Goal: Task Accomplishment & Management: Manage account settings

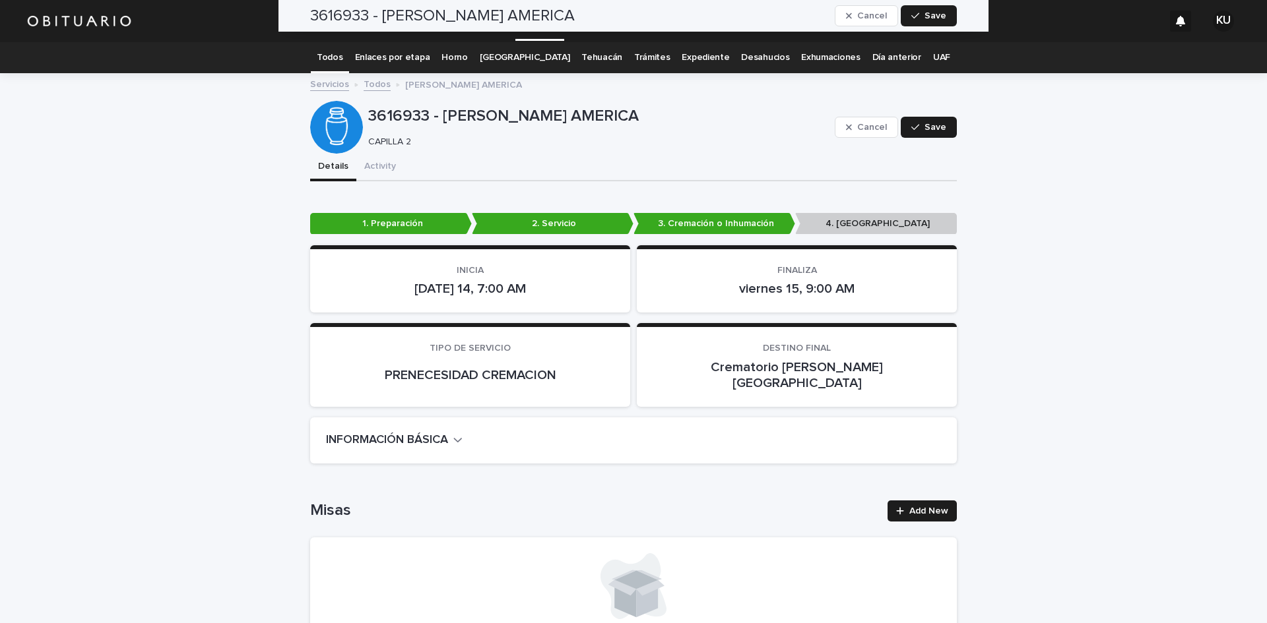
scroll to position [3652, 0]
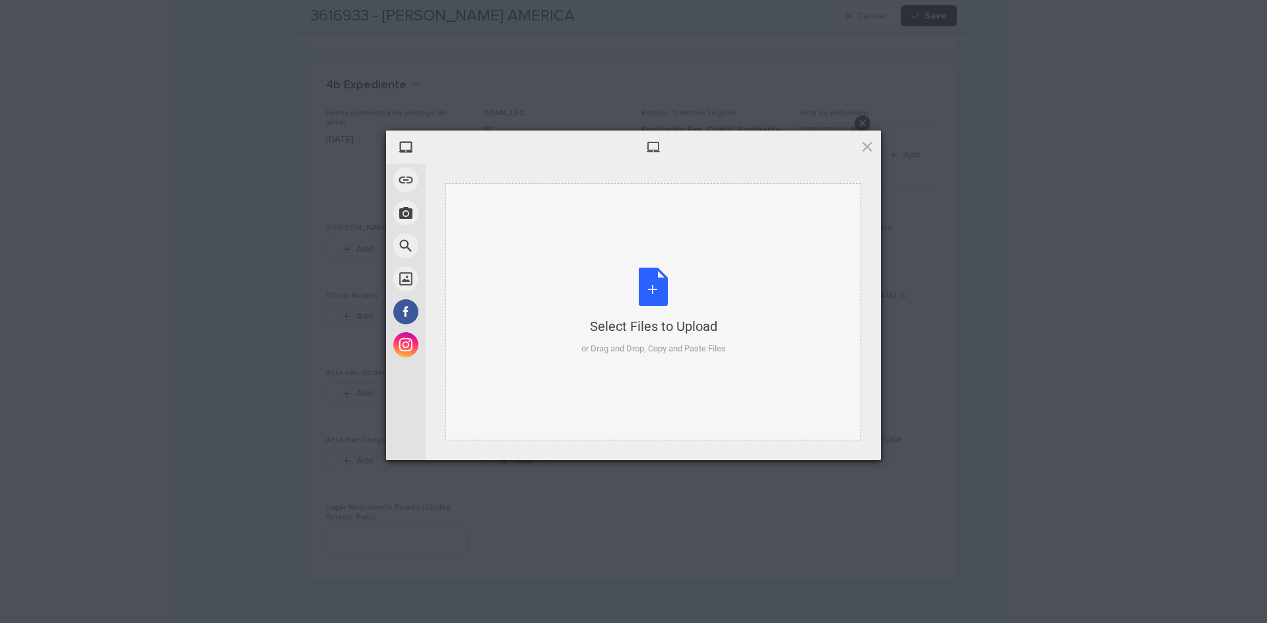
click at [669, 281] on div "Select Files to Upload or Drag and Drop, Copy and Paste Files" at bounding box center [653, 312] width 144 height 88
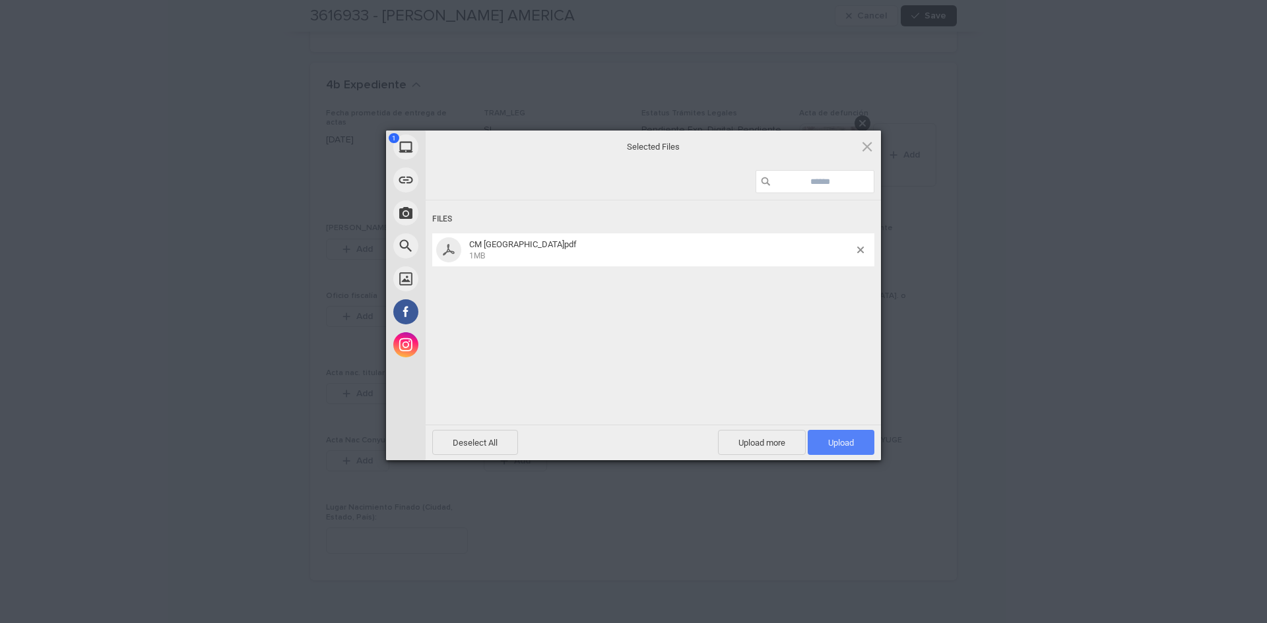
click at [832, 440] on span "Upload 1" at bounding box center [841, 443] width 26 height 10
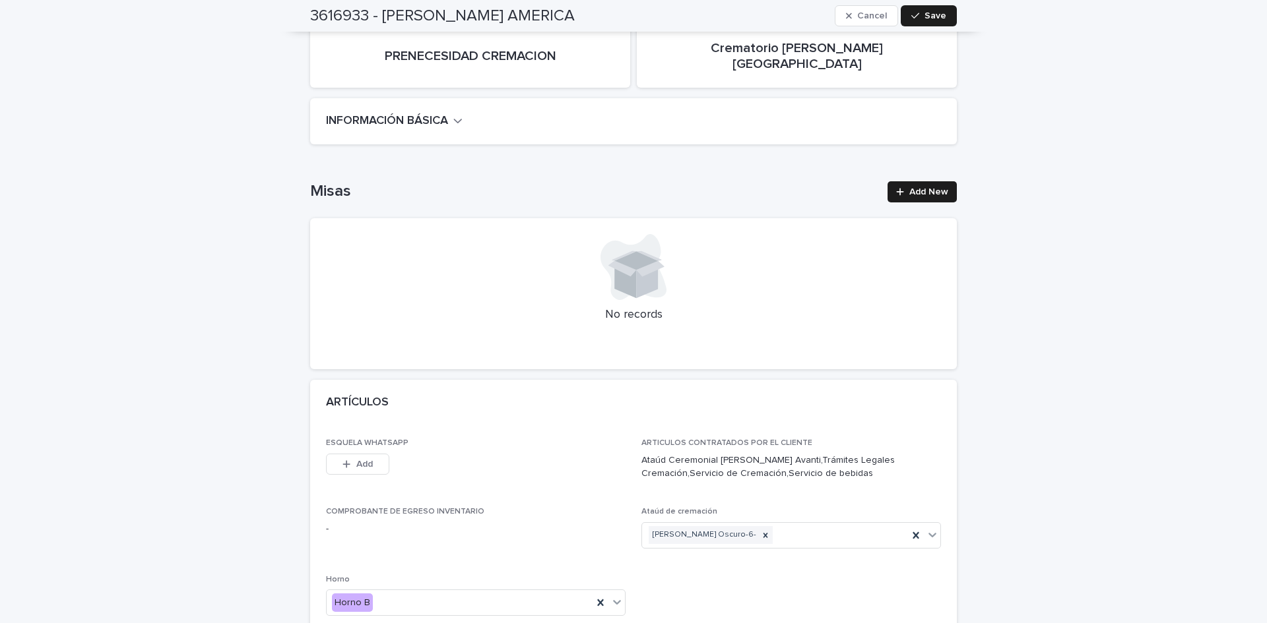
scroll to position [0, 0]
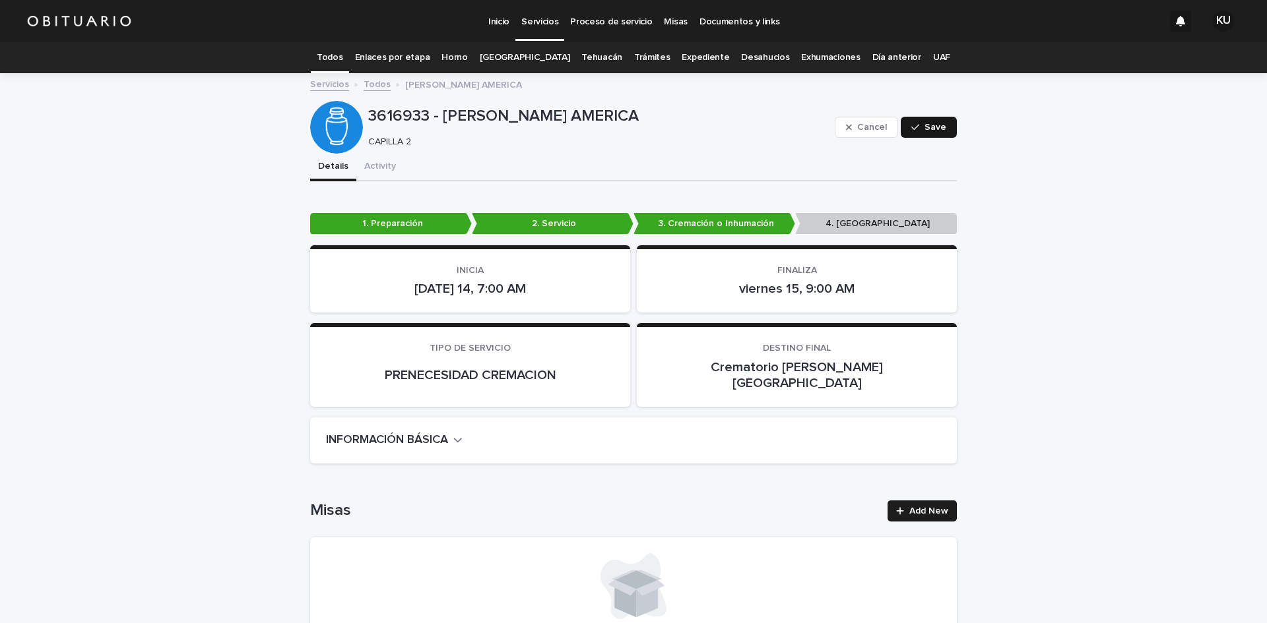
click at [924, 118] on button "Save" at bounding box center [928, 127] width 56 height 21
click at [331, 53] on div "Todos" at bounding box center [330, 57] width 38 height 31
click at [342, 53] on link "Todos" at bounding box center [330, 57] width 26 height 31
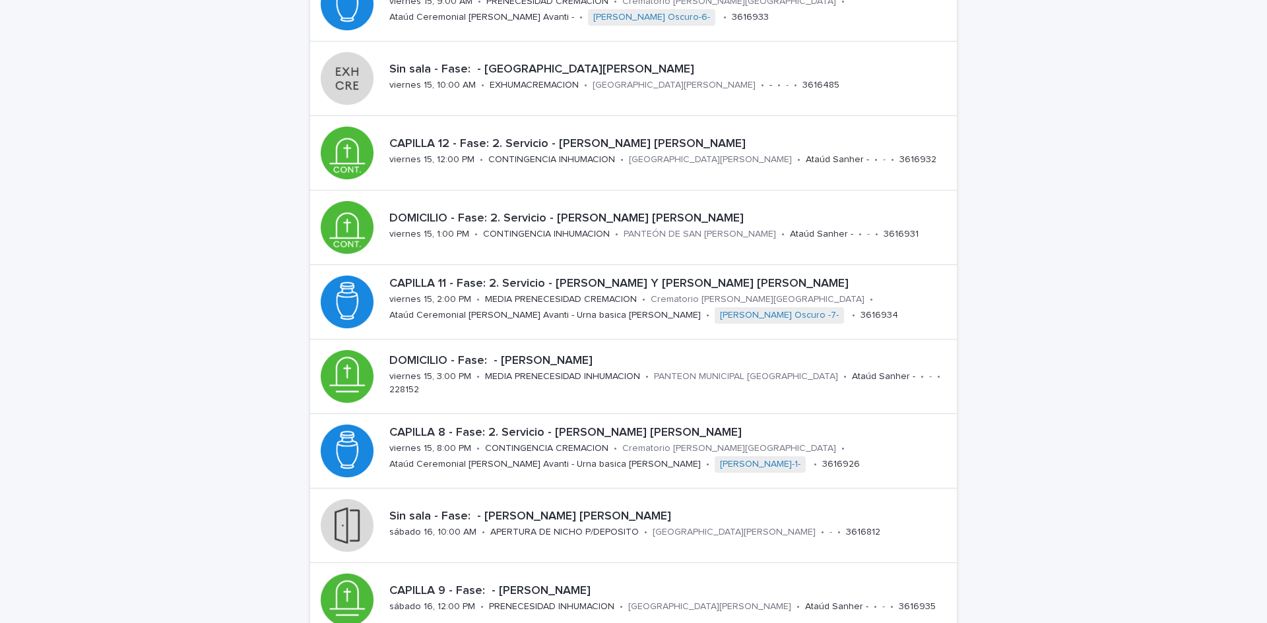
scroll to position [272, 0]
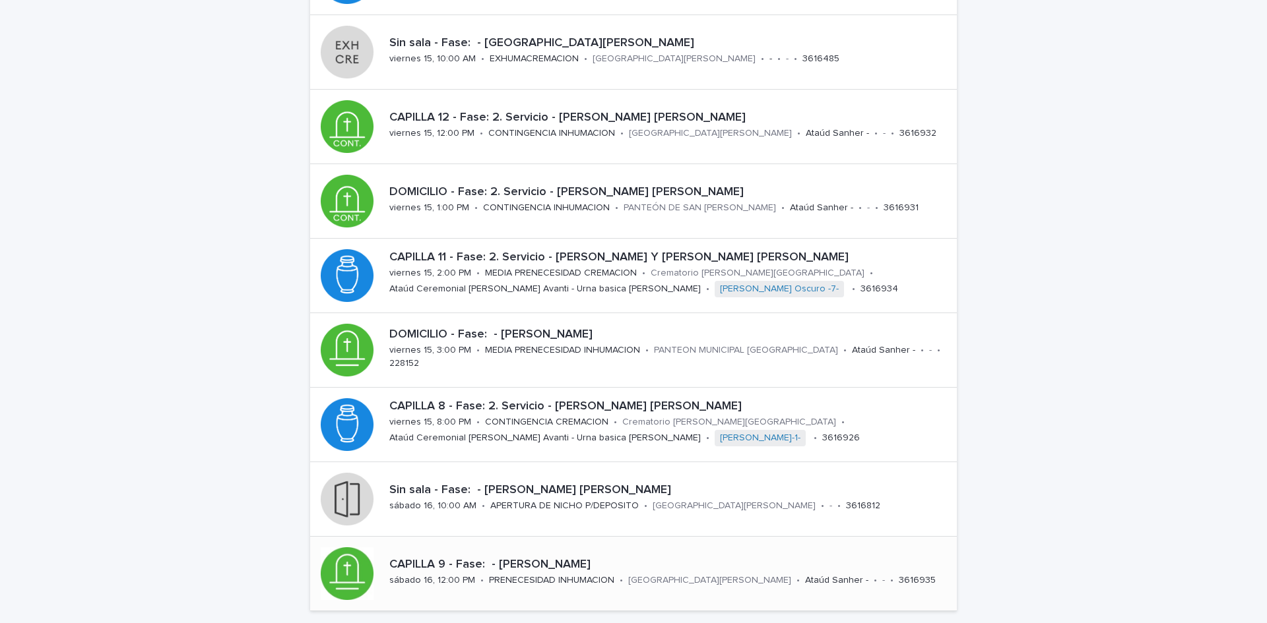
click at [702, 567] on p "CAPILLA 9 - Fase: - [PERSON_NAME]" at bounding box center [670, 565] width 562 height 15
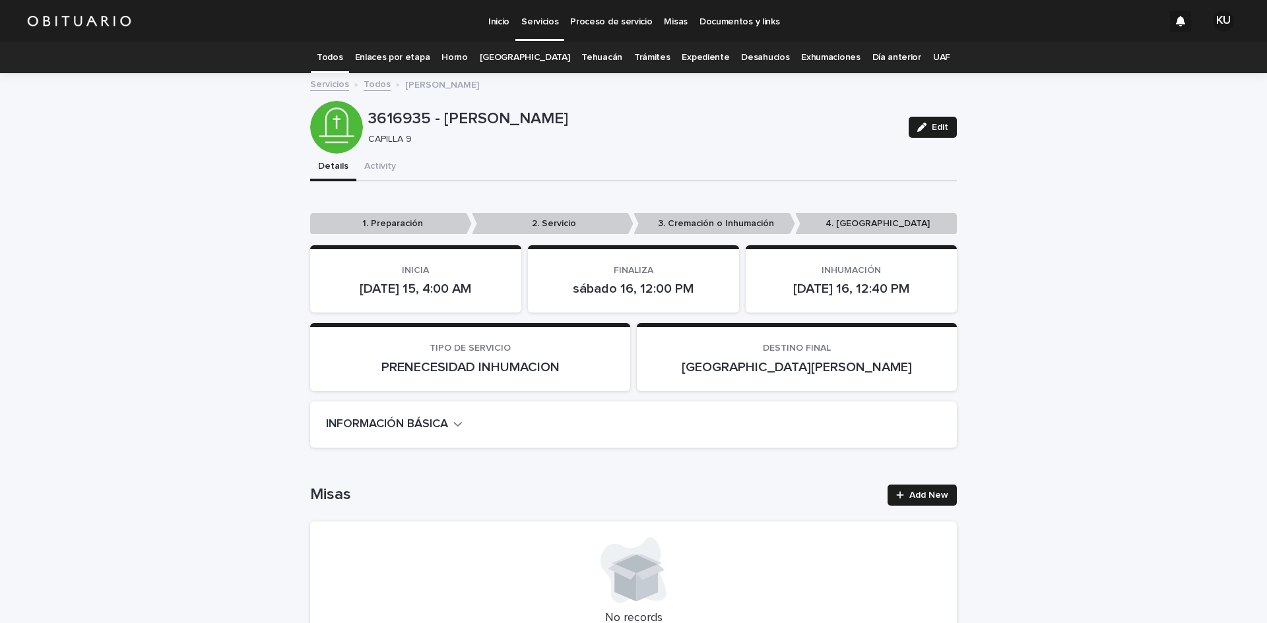
click at [342, 51] on link "Todos" at bounding box center [330, 57] width 26 height 31
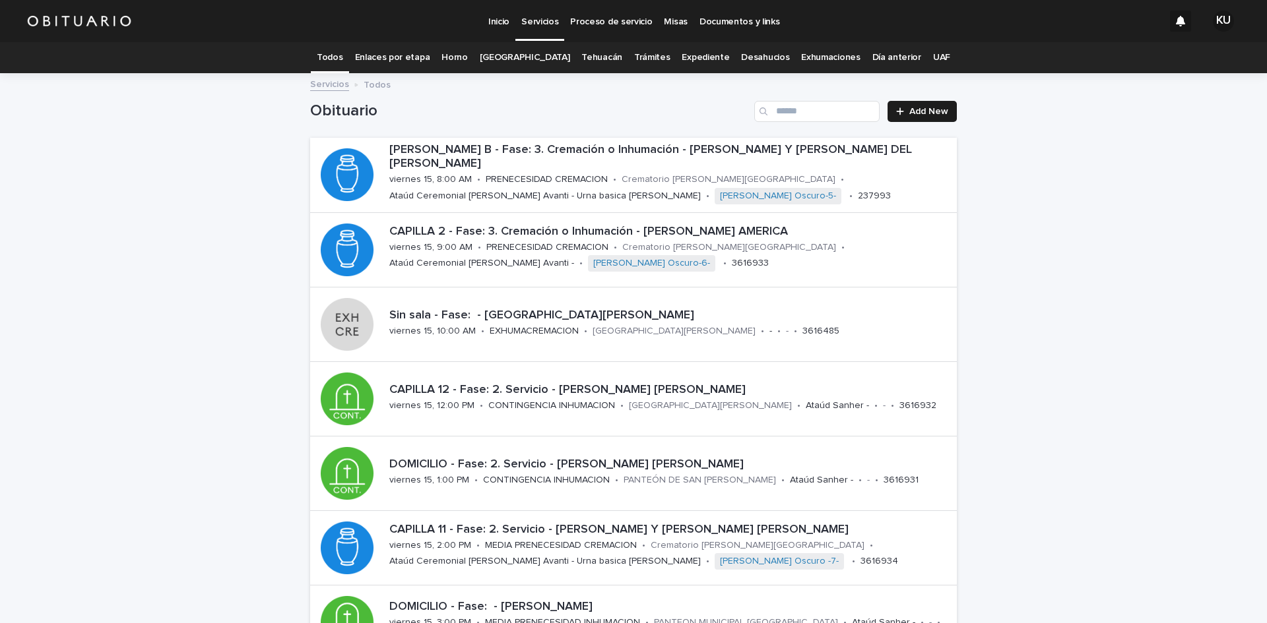
click at [681, 56] on link "Expediente" at bounding box center [704, 57] width 47 height 31
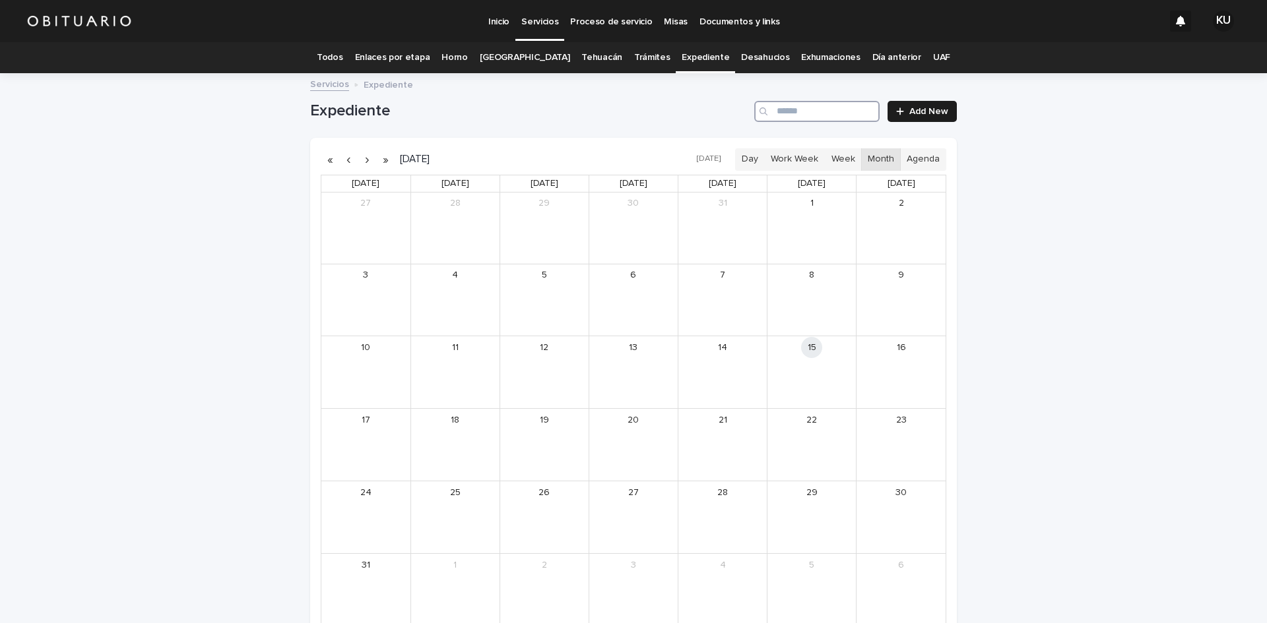
click at [782, 108] on input "Search" at bounding box center [816, 111] width 125 height 21
click at [788, 294] on div "1:00pm" at bounding box center [781, 293] width 25 height 9
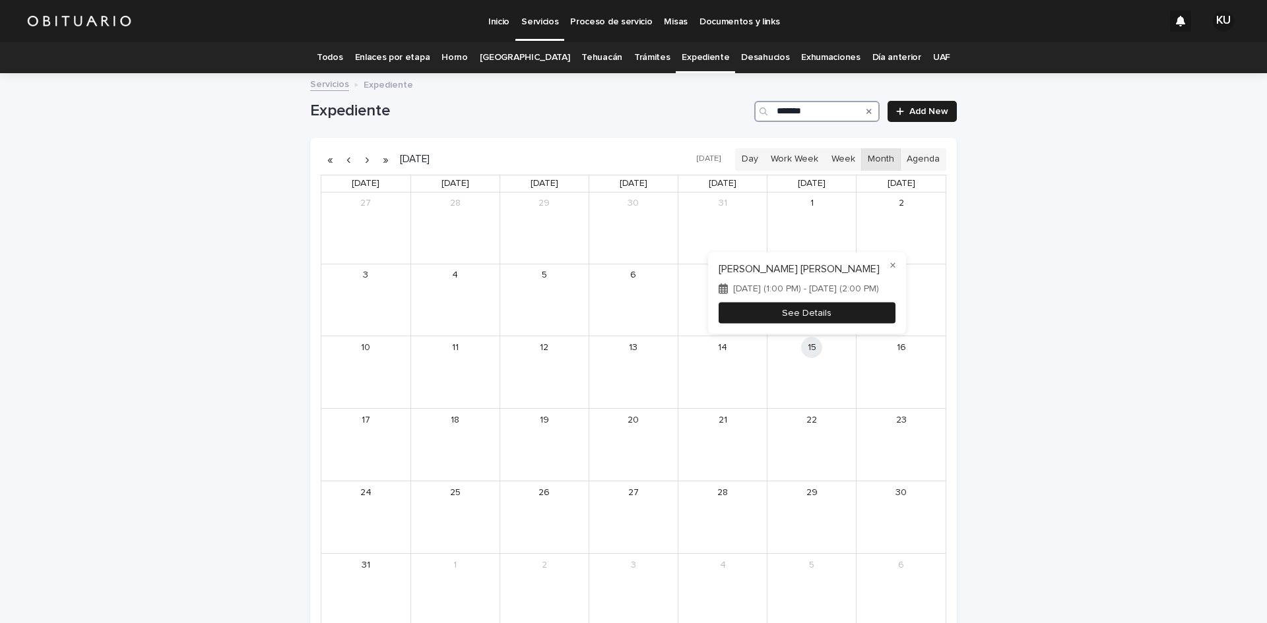
type input "*******"
click at [794, 309] on button "See Details" at bounding box center [806, 313] width 177 height 22
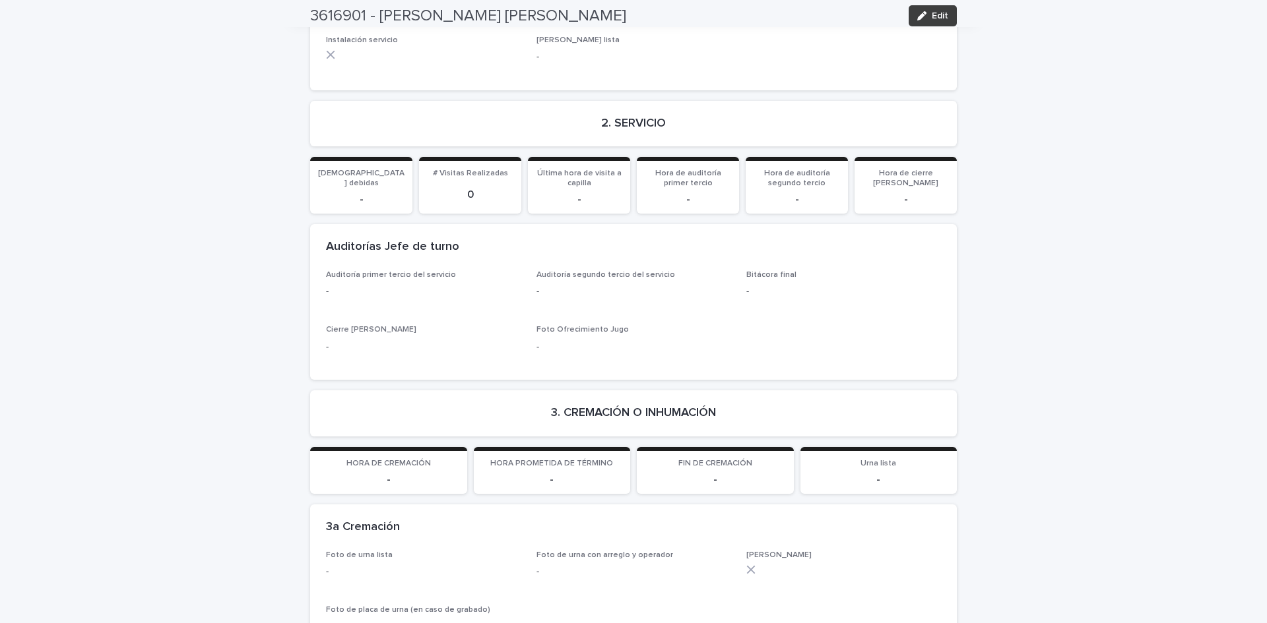
scroll to position [2209, 0]
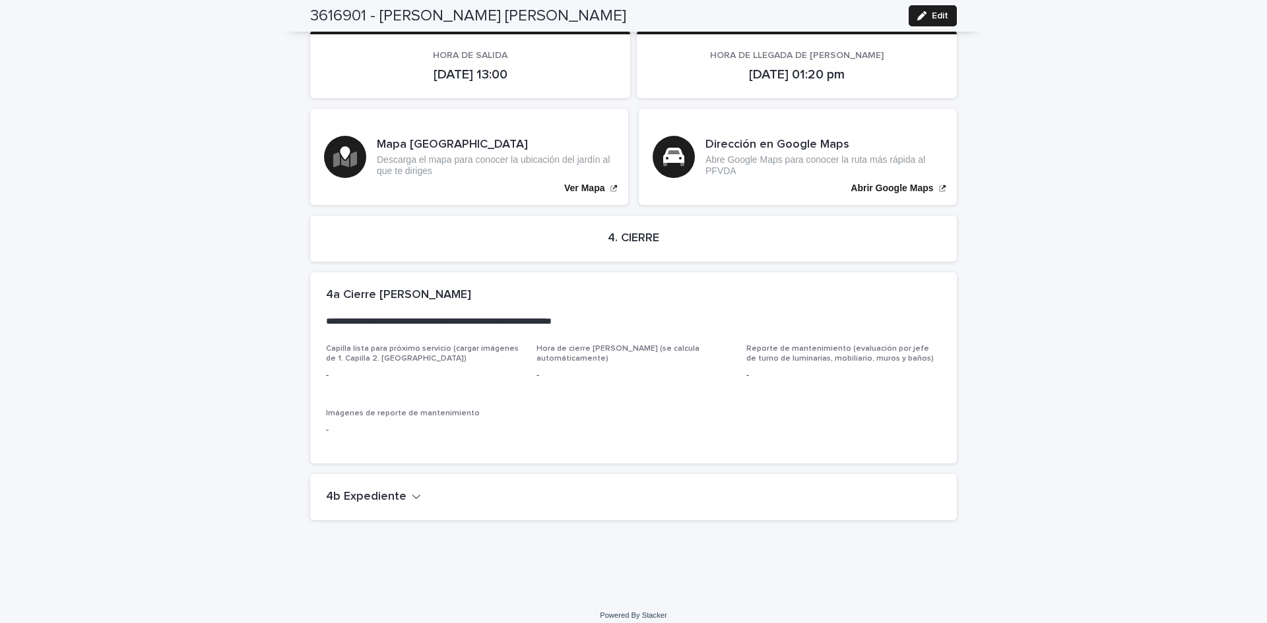
click at [412, 491] on icon "button" at bounding box center [416, 497] width 9 height 12
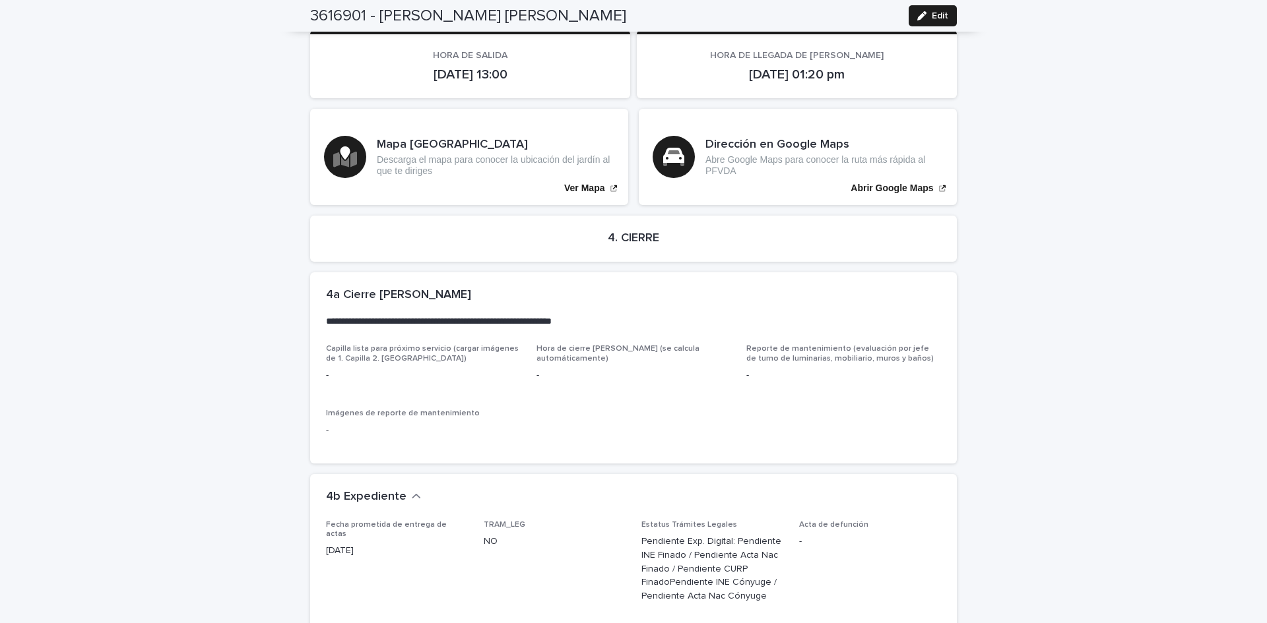
scroll to position [2696, 0]
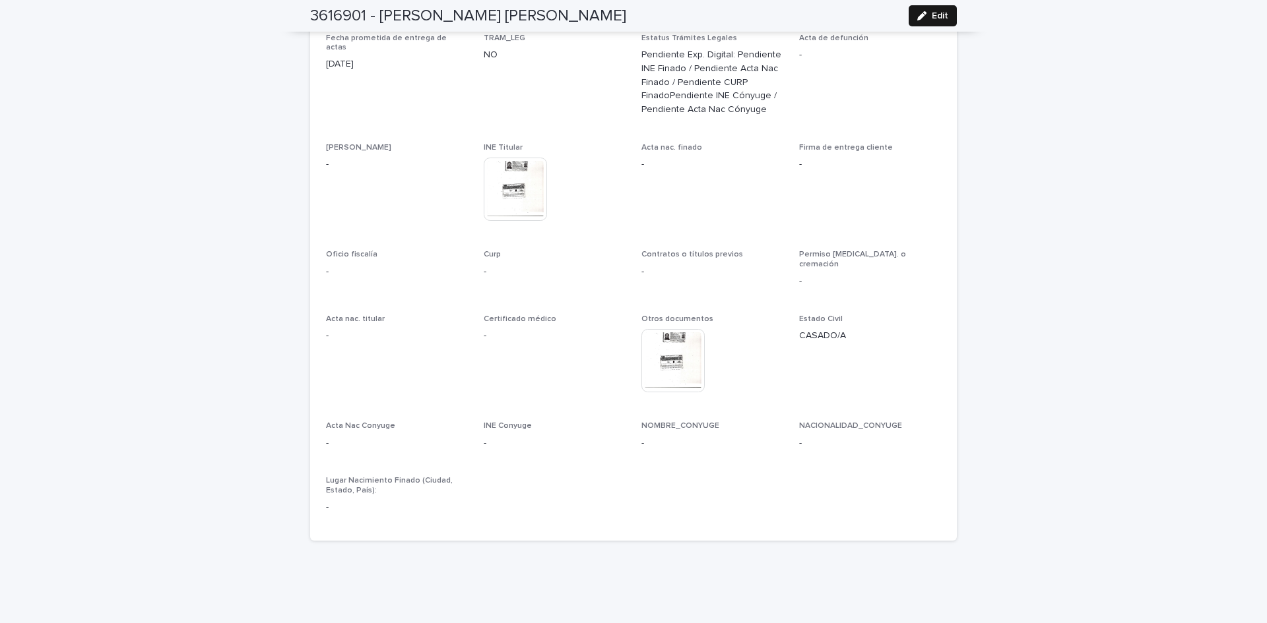
click at [942, 17] on span "Edit" at bounding box center [939, 15] width 16 height 9
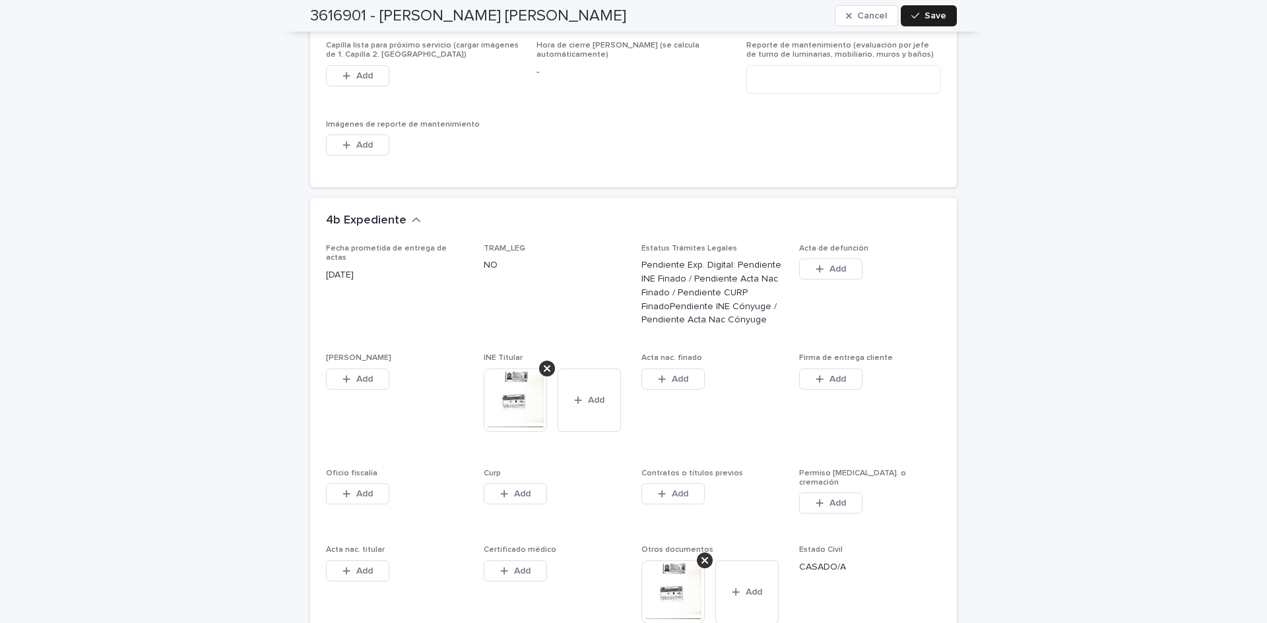
scroll to position [2971, 0]
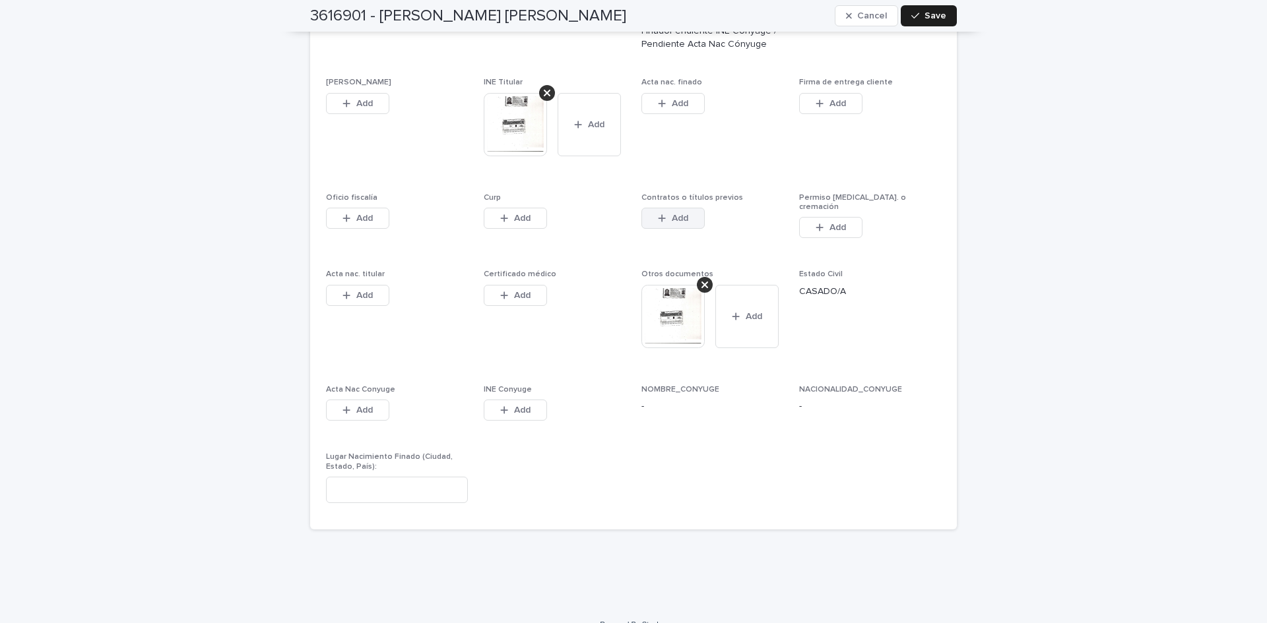
click at [672, 214] on span "Add" at bounding box center [680, 218] width 16 height 9
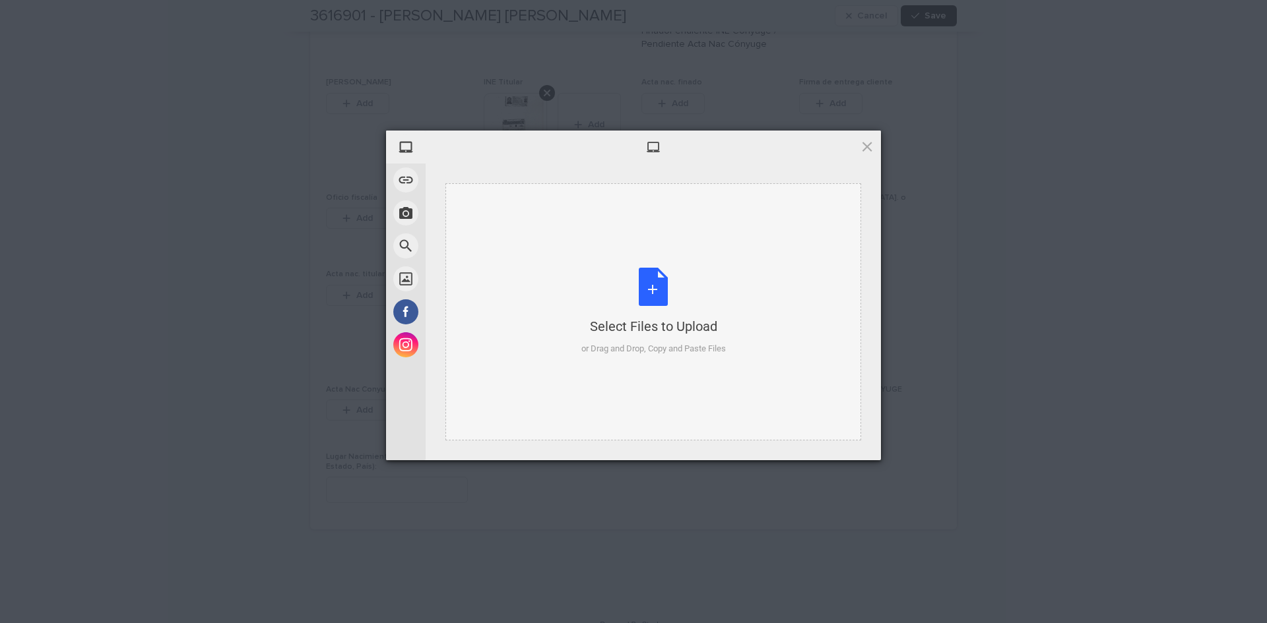
click at [648, 287] on div "Select Files to Upload or Drag and Drop, Copy and Paste Files" at bounding box center [653, 312] width 144 height 88
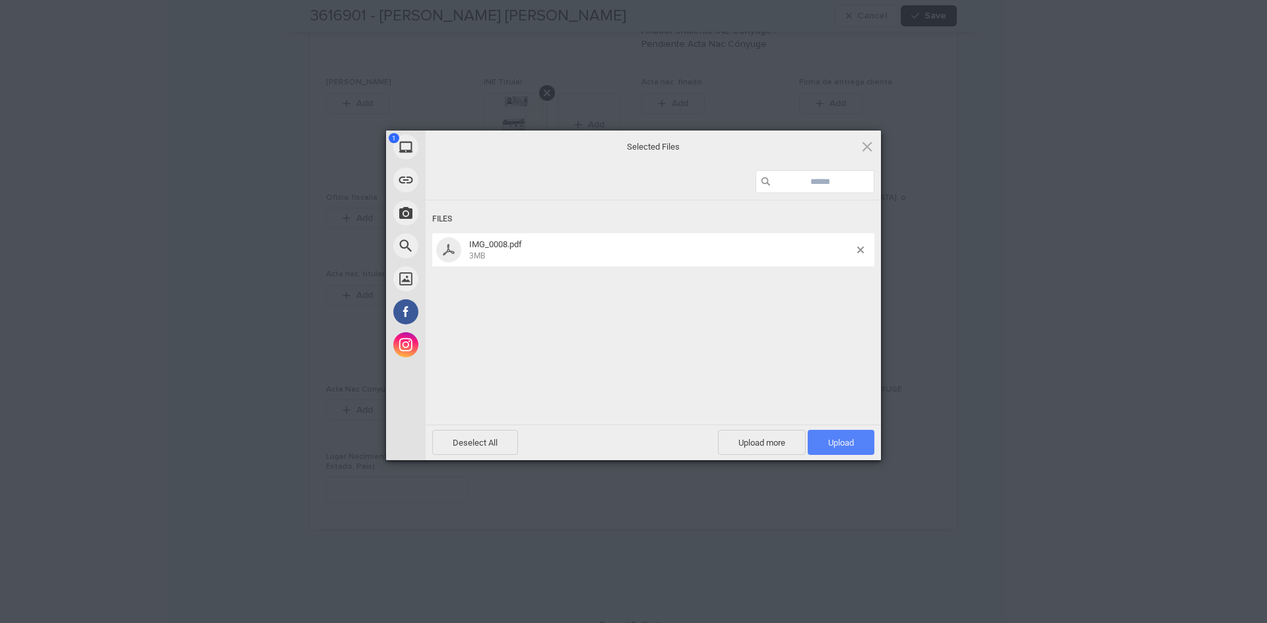
click at [849, 440] on span "Upload 1" at bounding box center [841, 443] width 26 height 10
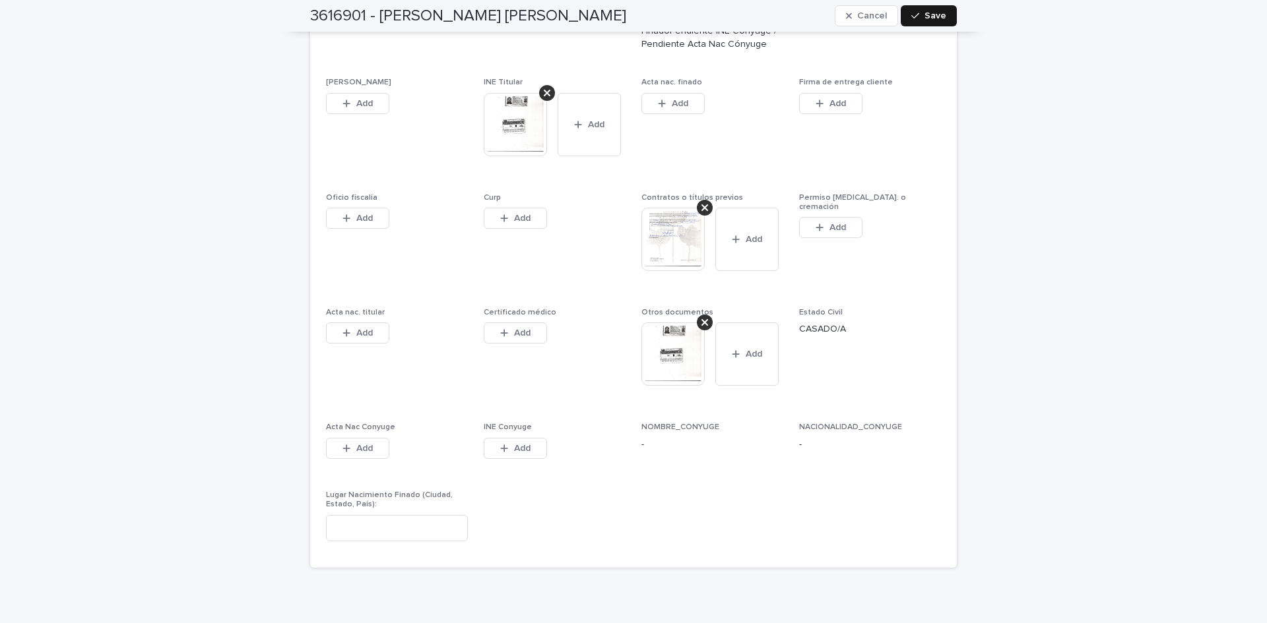
click at [930, 13] on span "Save" at bounding box center [935, 15] width 22 height 9
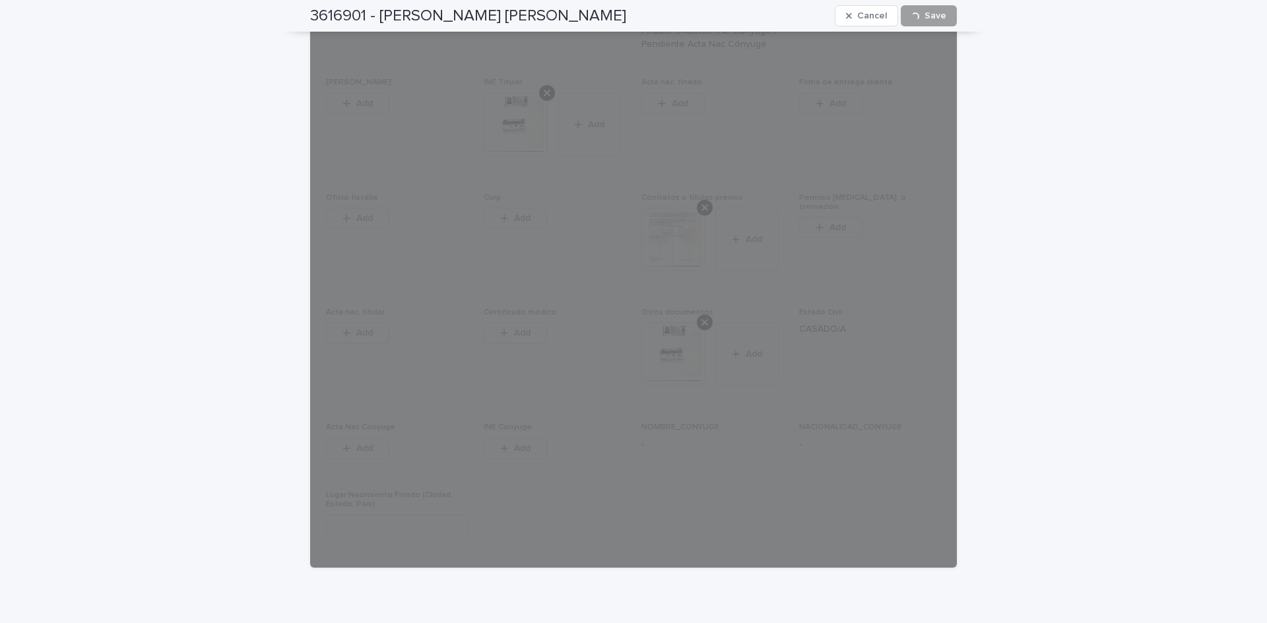
scroll to position [0, 0]
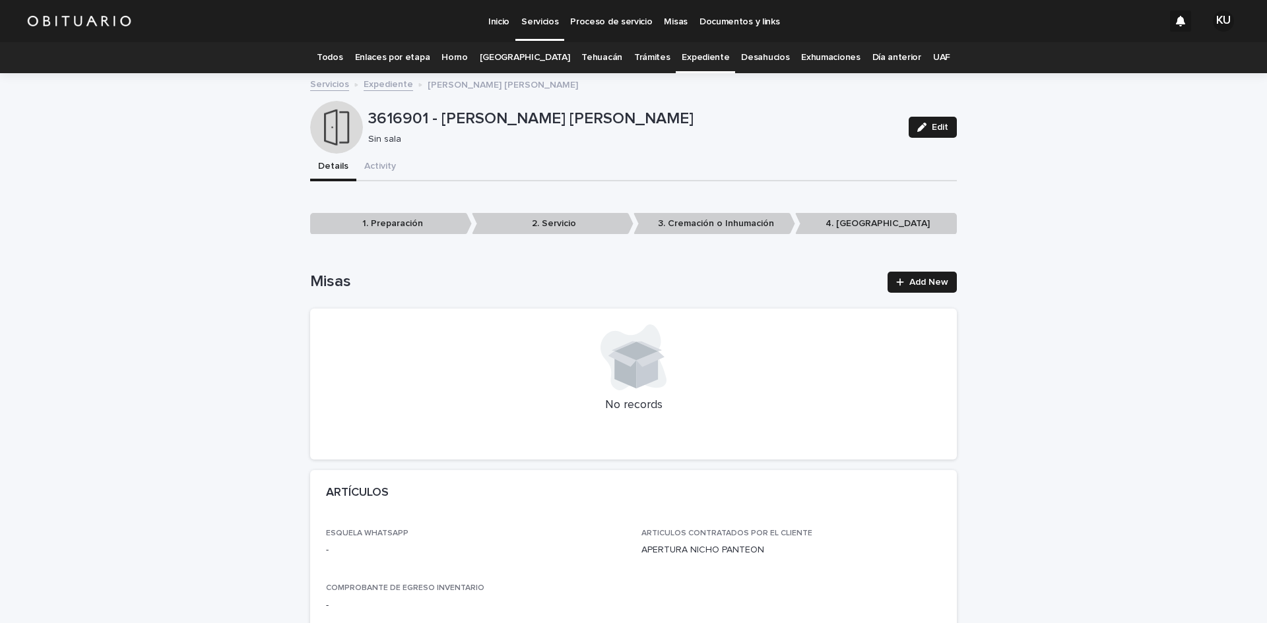
click at [342, 57] on link "Todos" at bounding box center [330, 57] width 26 height 31
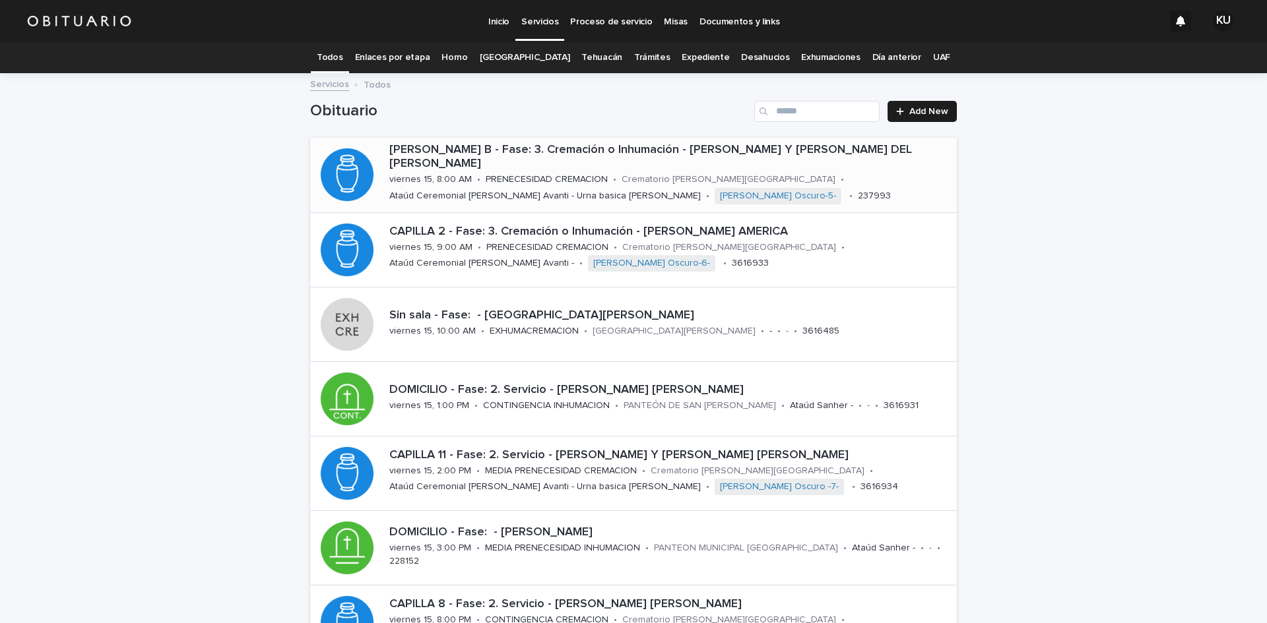
click at [642, 174] on p "Crematorio [PERSON_NAME][GEOGRAPHIC_DATA]" at bounding box center [728, 179] width 214 height 11
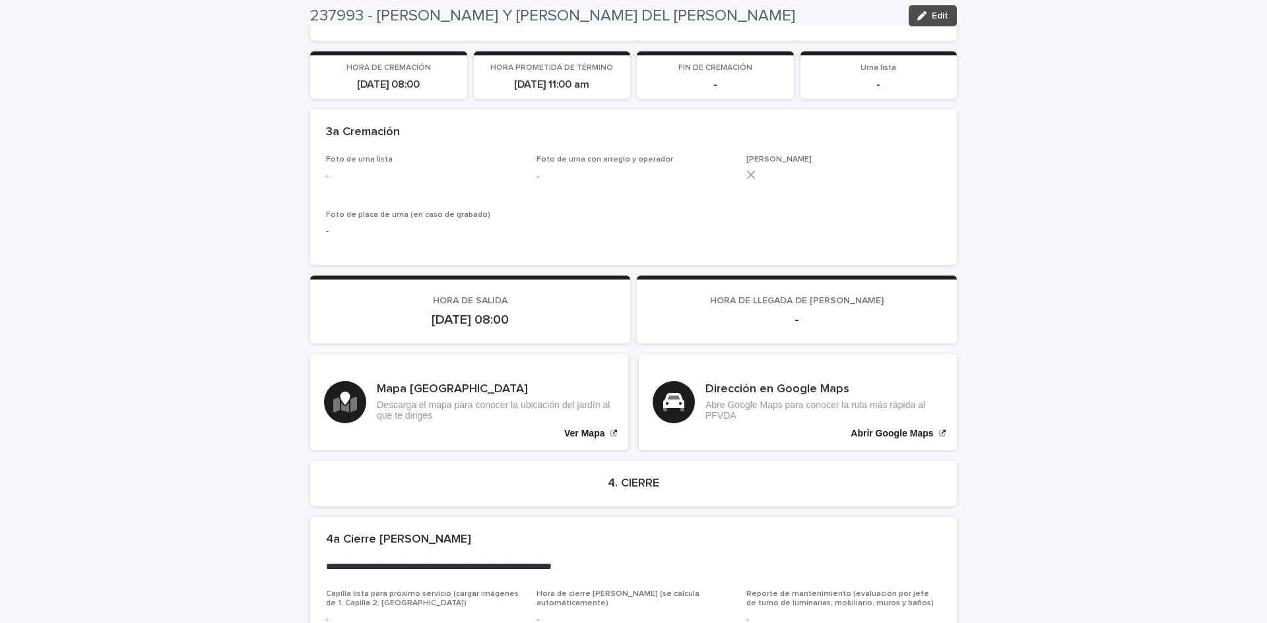
scroll to position [2861, 0]
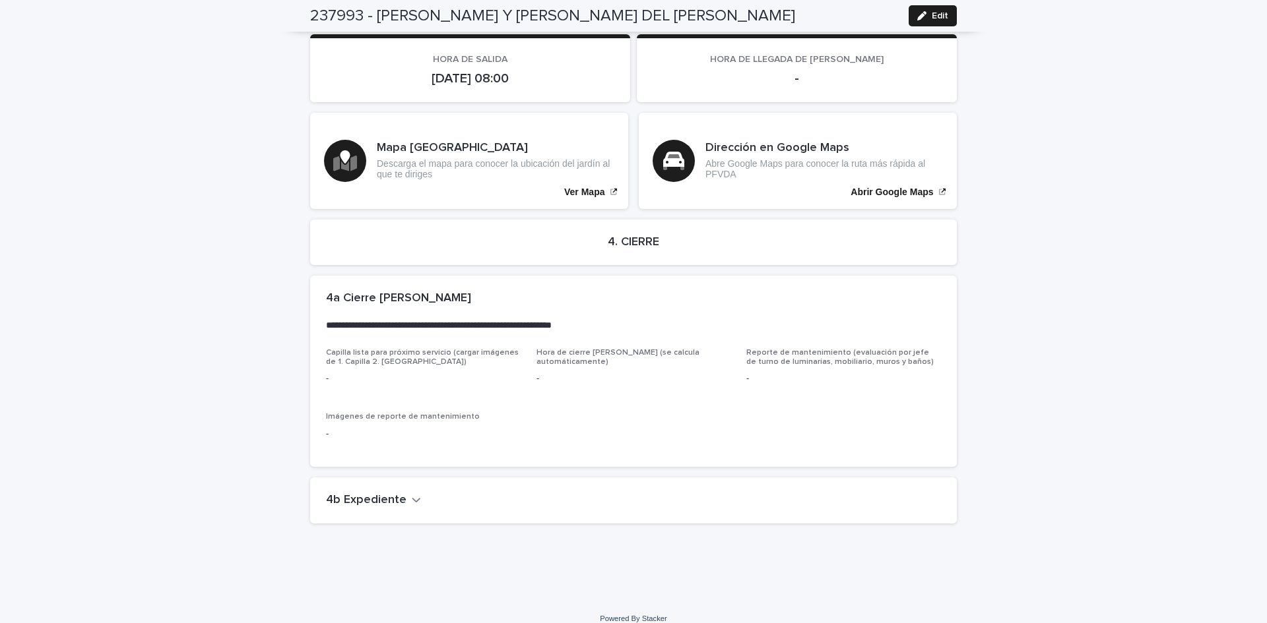
click at [412, 494] on icon "button" at bounding box center [416, 500] width 9 height 12
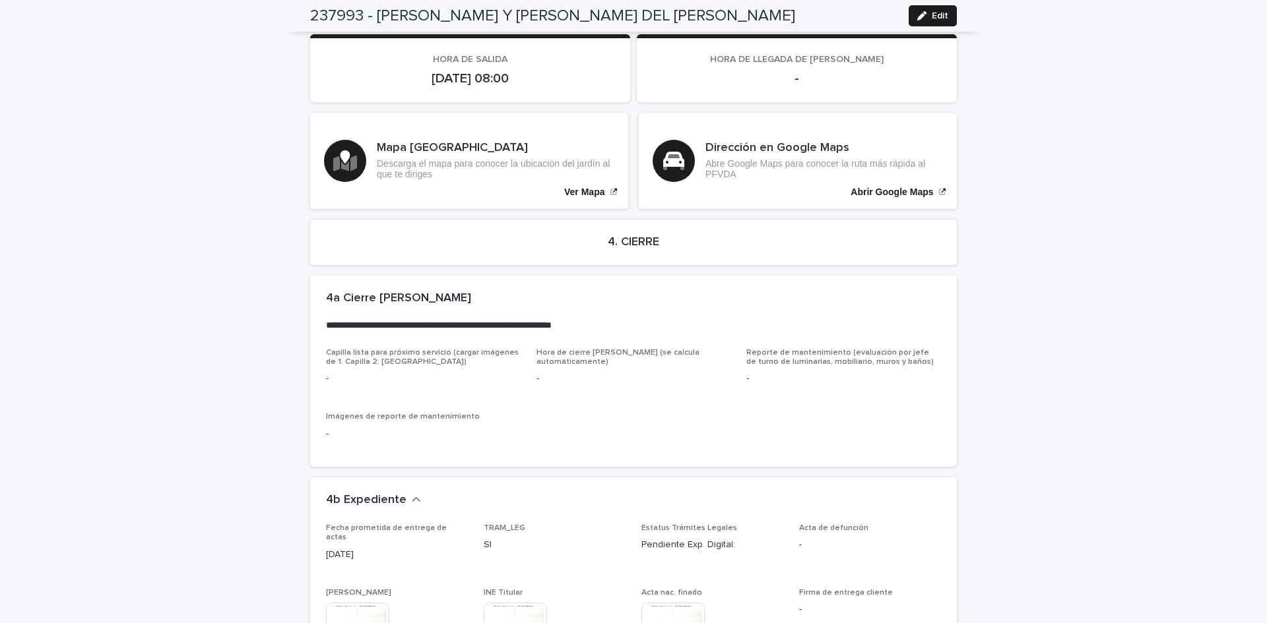
scroll to position [3357, 0]
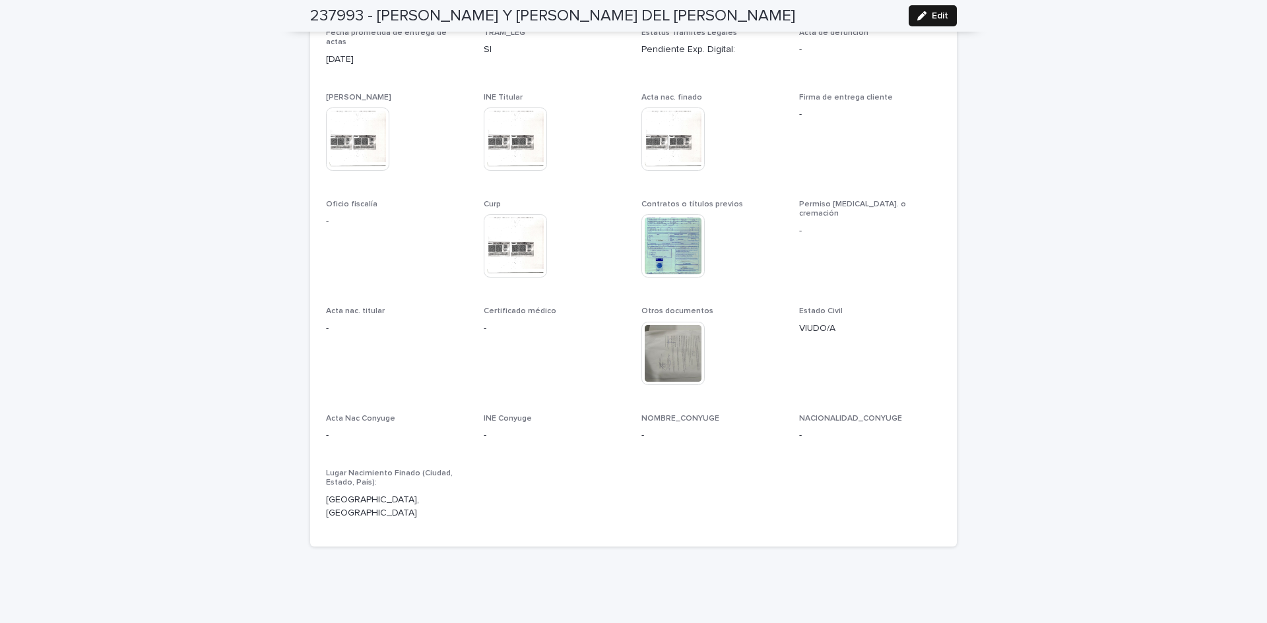
click at [922, 9] on button "Edit" at bounding box center [932, 15] width 48 height 21
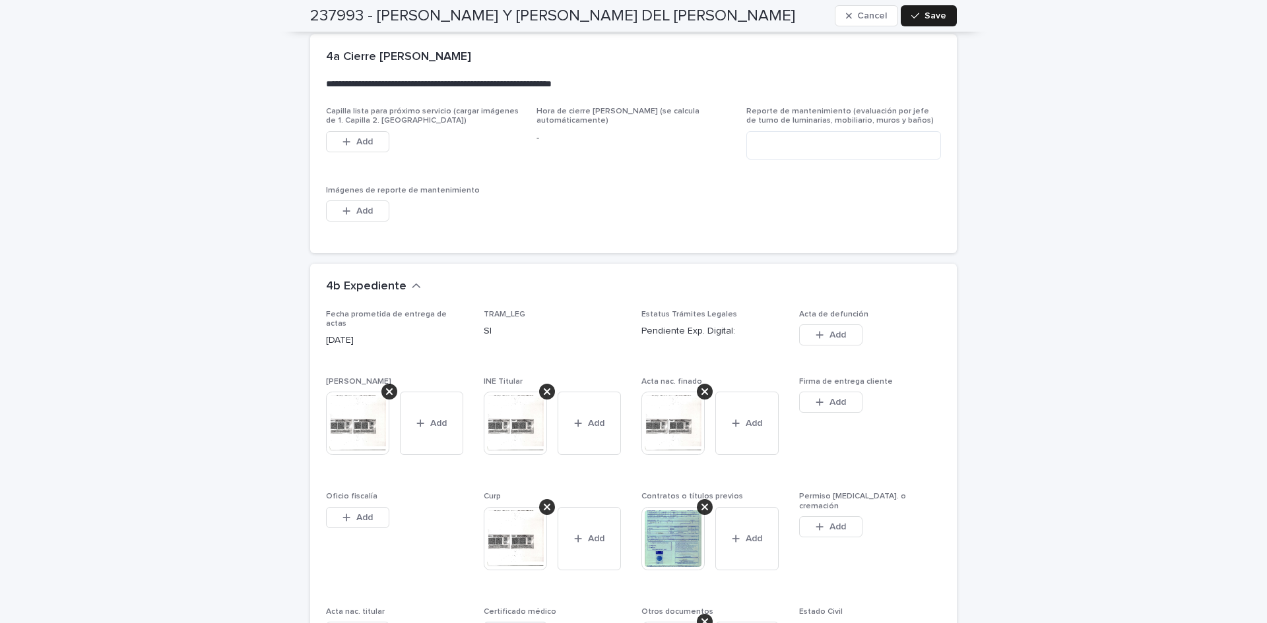
click at [515, 623] on span "Add" at bounding box center [522, 632] width 16 height 9
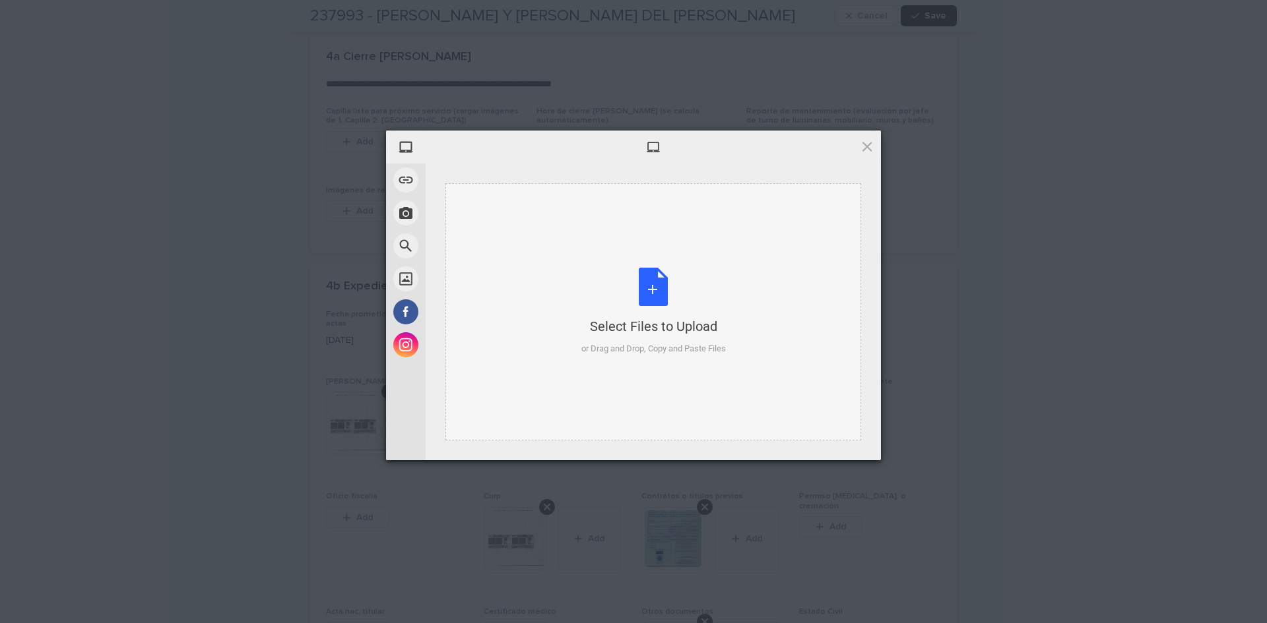
click at [652, 284] on div "Select Files to Upload or Drag and Drop, Copy and Paste Files" at bounding box center [653, 312] width 144 height 88
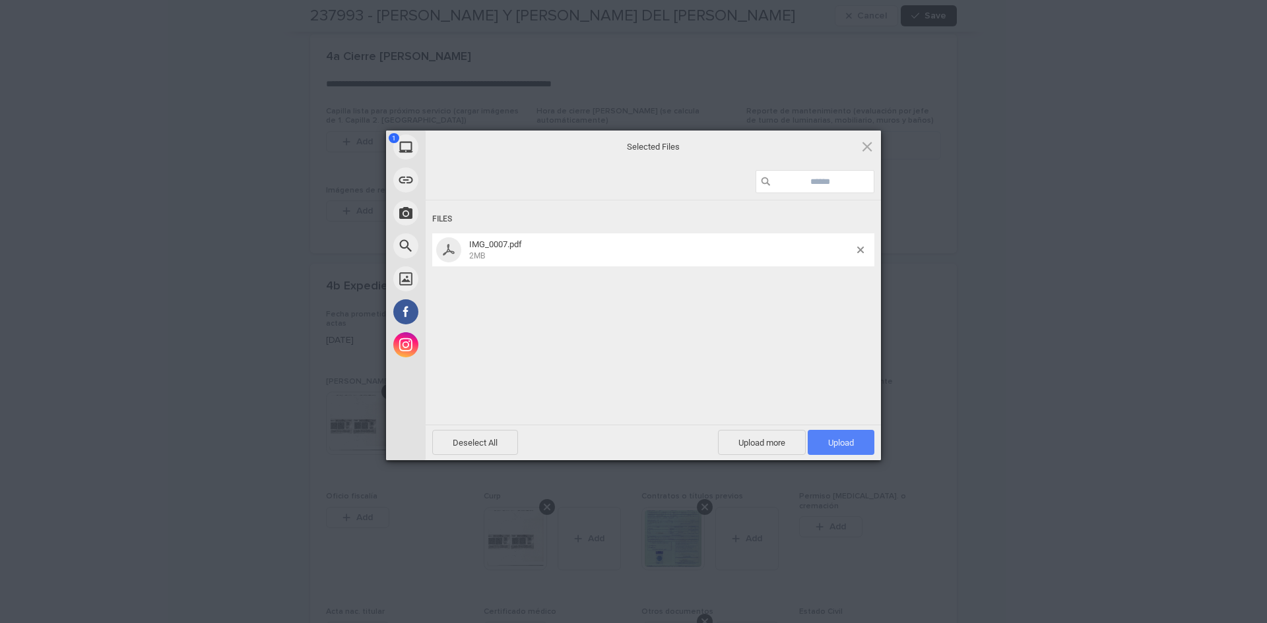
click at [823, 445] on span "Upload 1" at bounding box center [840, 442] width 67 height 25
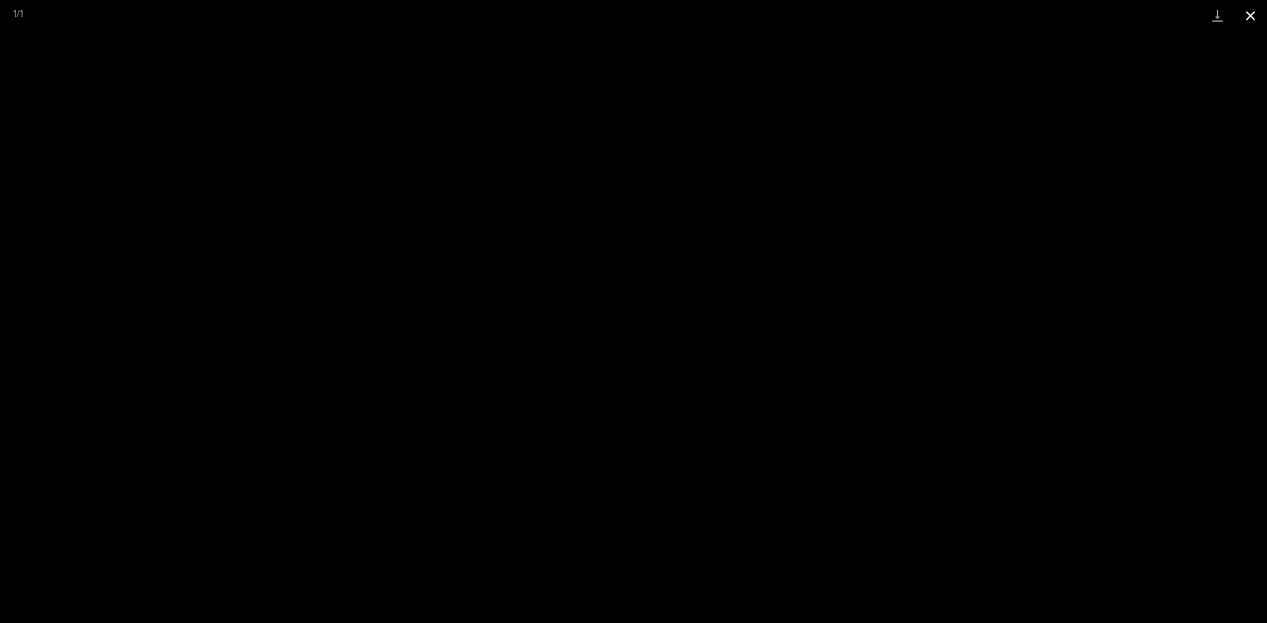
click at [1249, 11] on button "Close gallery" at bounding box center [1250, 15] width 33 height 31
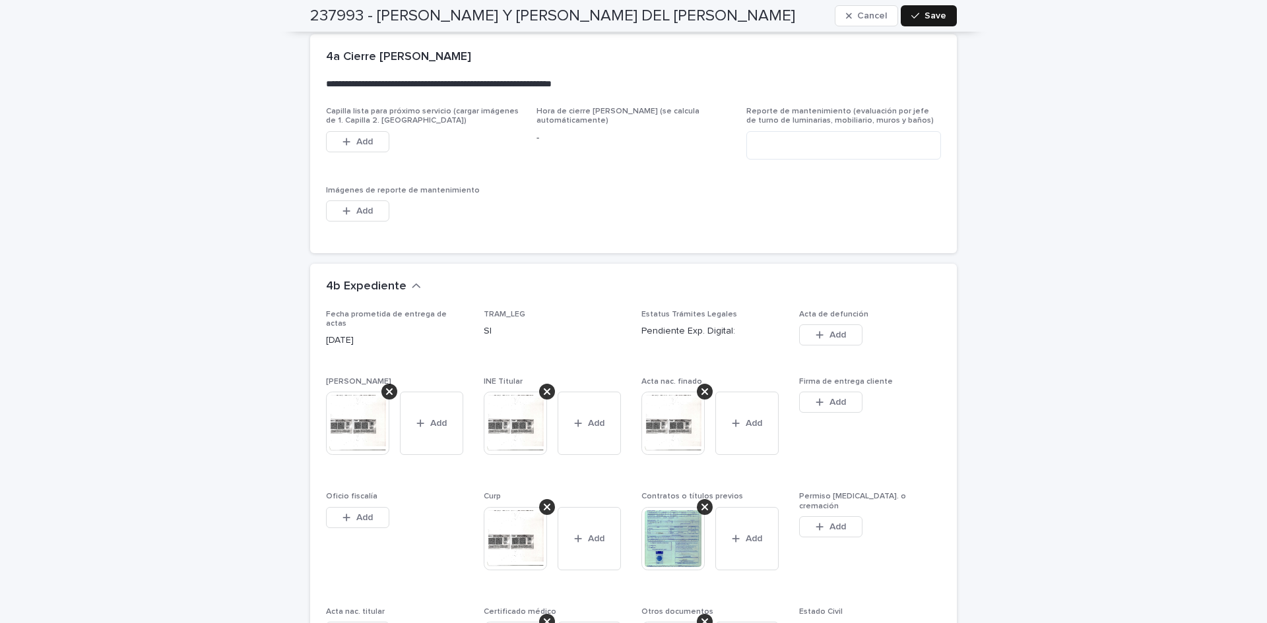
click at [930, 16] on span "Save" at bounding box center [935, 15] width 22 height 9
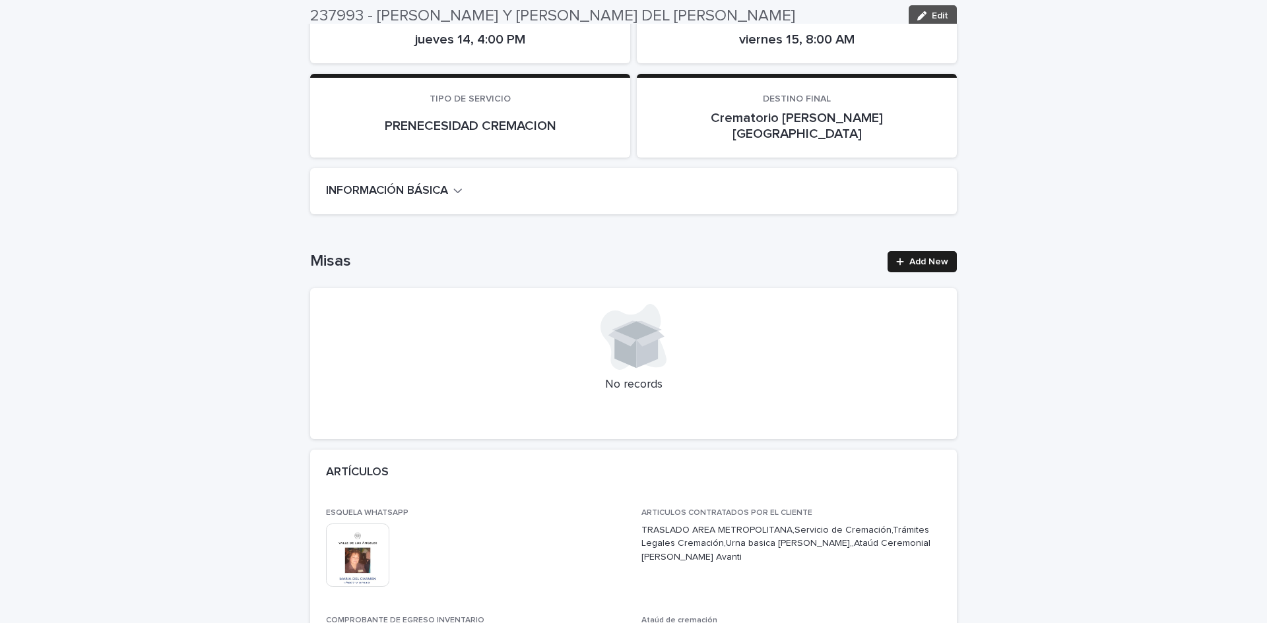
scroll to position [0, 0]
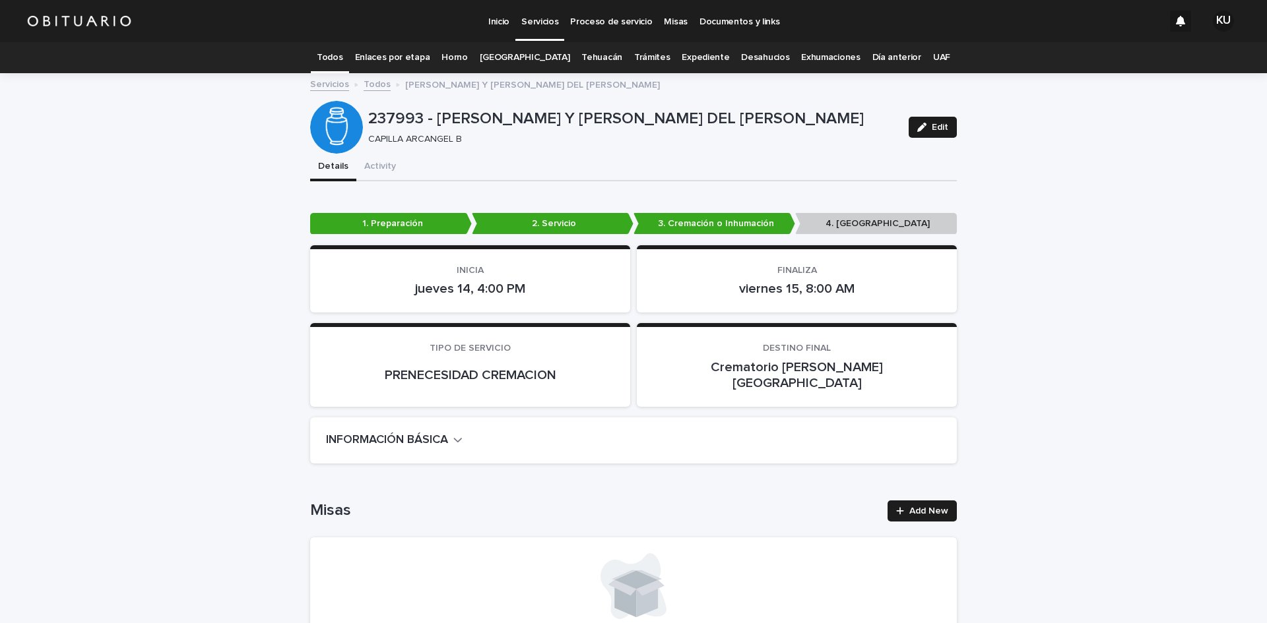
click at [342, 57] on link "Todos" at bounding box center [330, 57] width 26 height 31
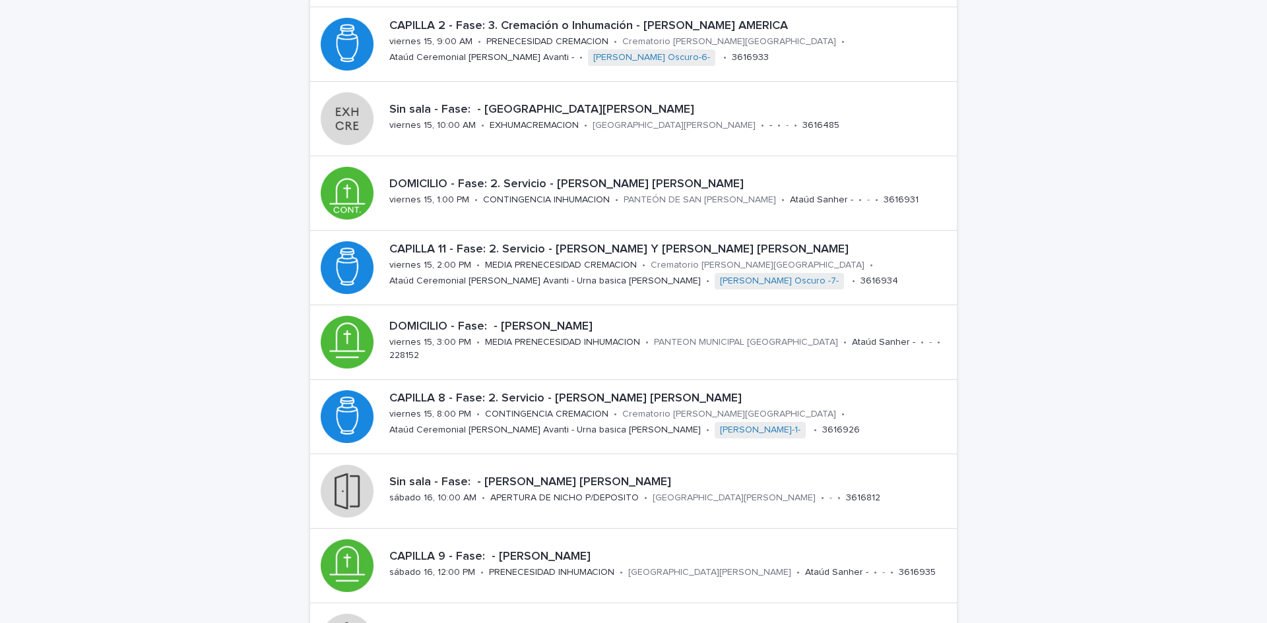
scroll to position [218, 0]
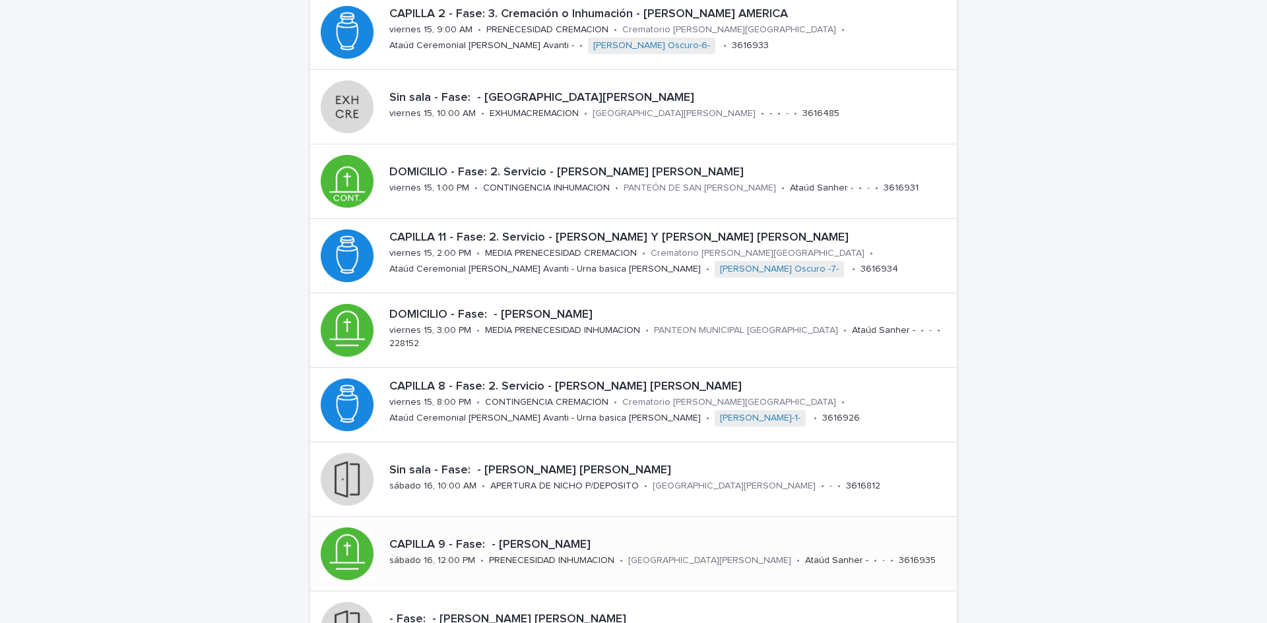
click at [515, 547] on p "CAPILLA 9 - Fase: - [PERSON_NAME]" at bounding box center [670, 545] width 562 height 15
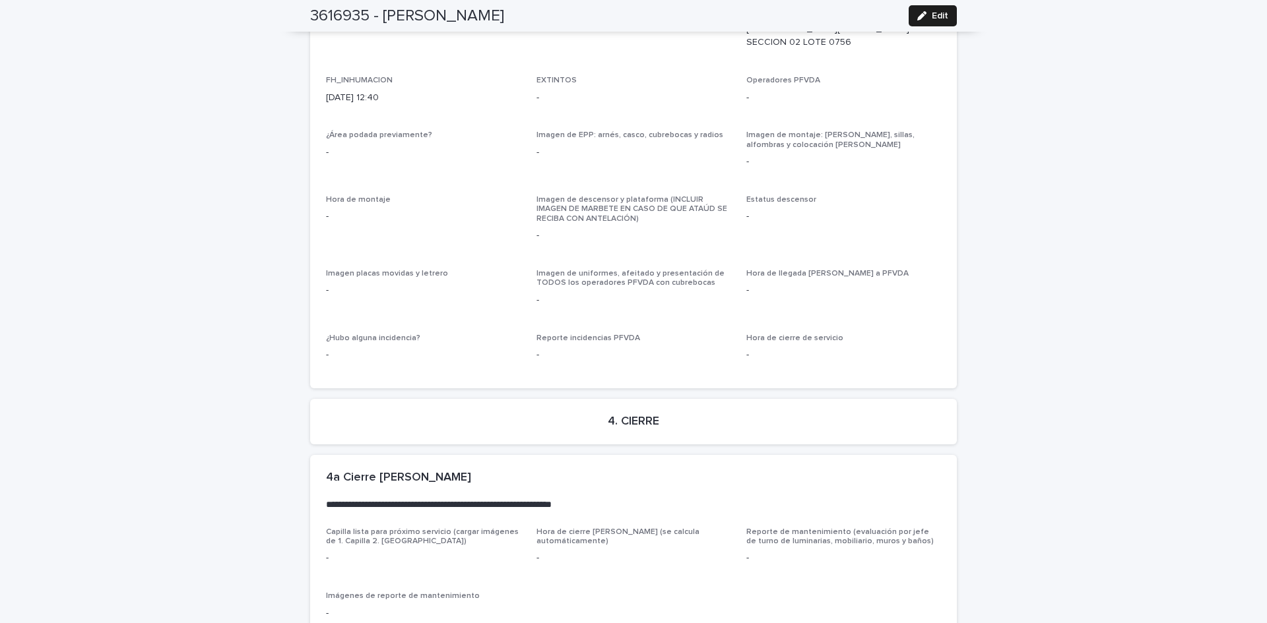
scroll to position [3124, 0]
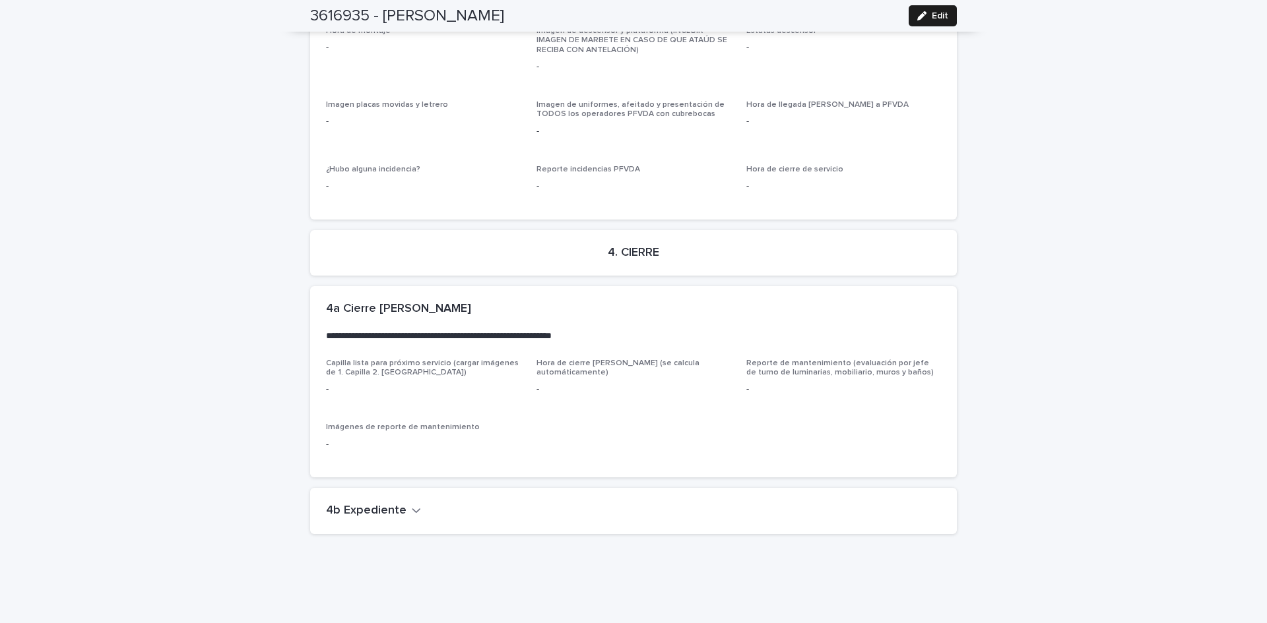
click at [412, 505] on icon "button" at bounding box center [416, 511] width 9 height 12
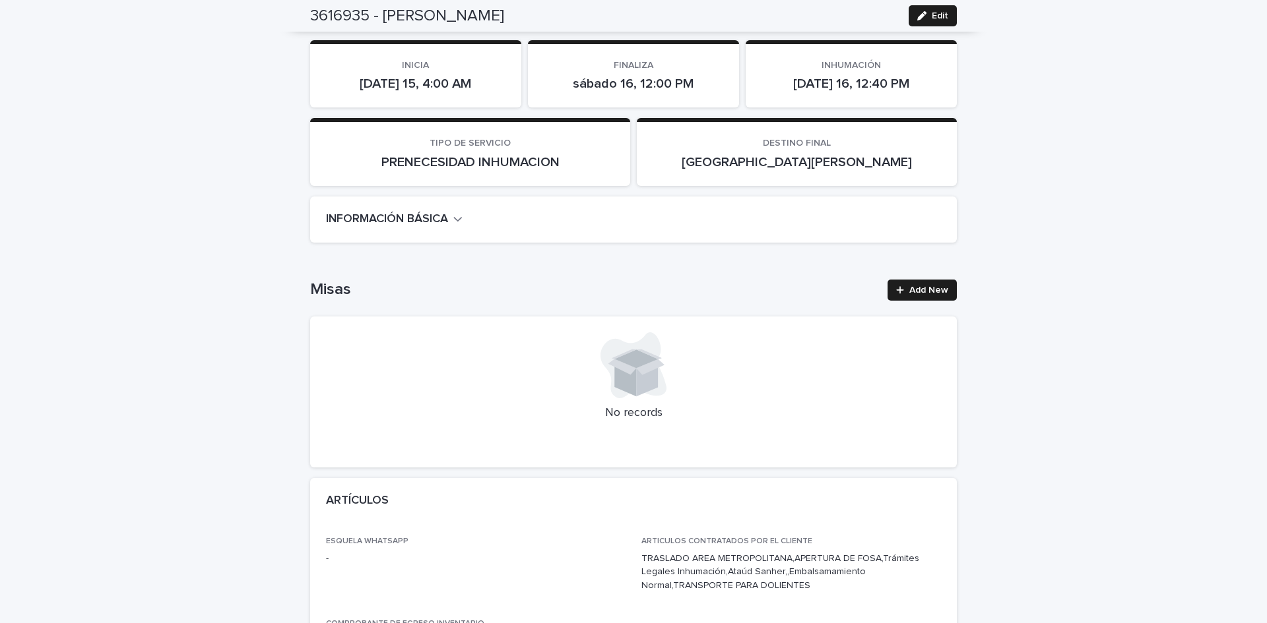
scroll to position [0, 0]
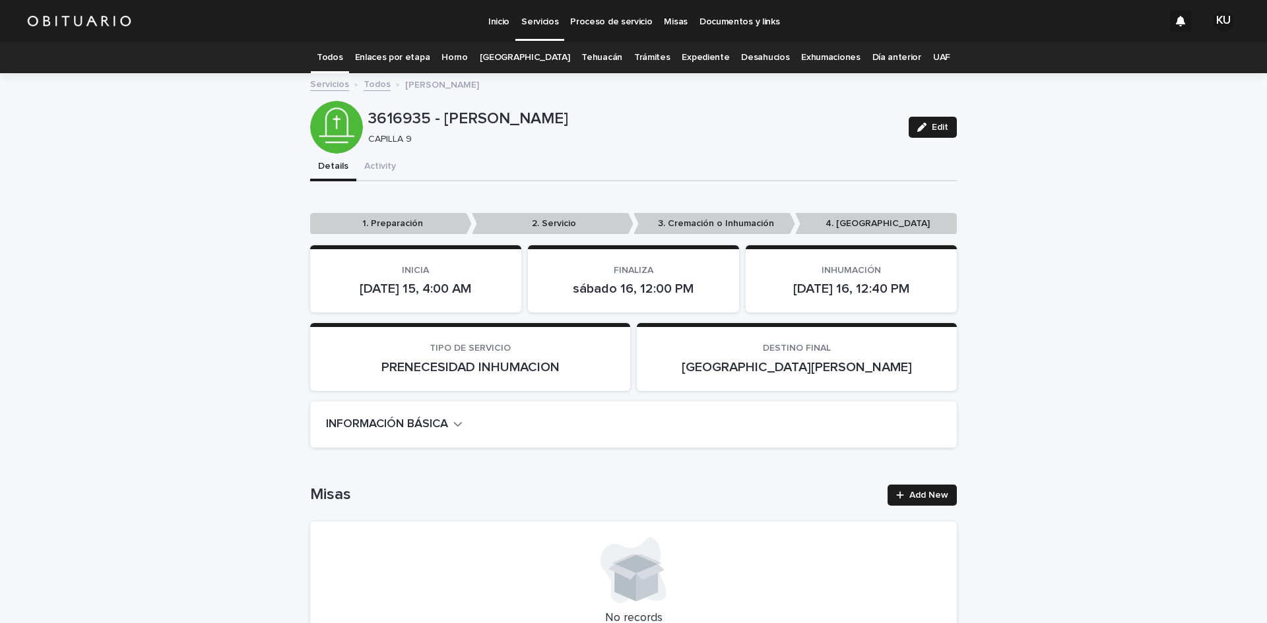
click at [342, 58] on link "Todos" at bounding box center [330, 57] width 26 height 31
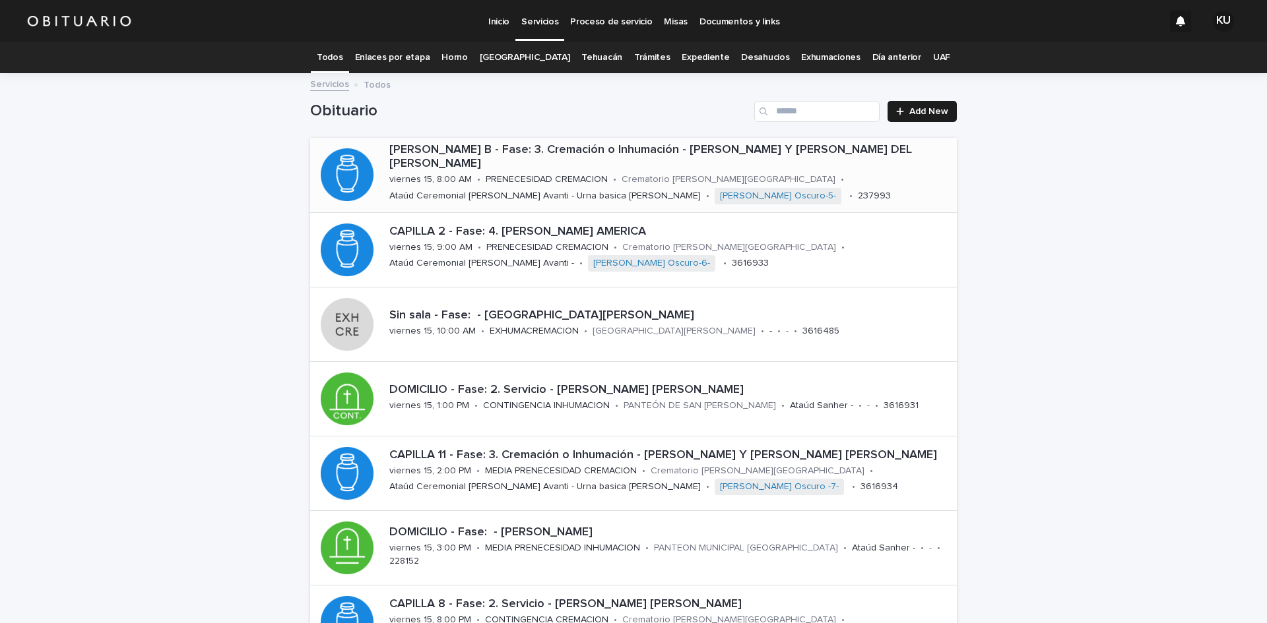
click at [678, 144] on div "[PERSON_NAME] B - Fase: 3. Cremación o Inhumación - [PERSON_NAME] Y [PERSON_NAM…" at bounding box center [670, 175] width 573 height 75
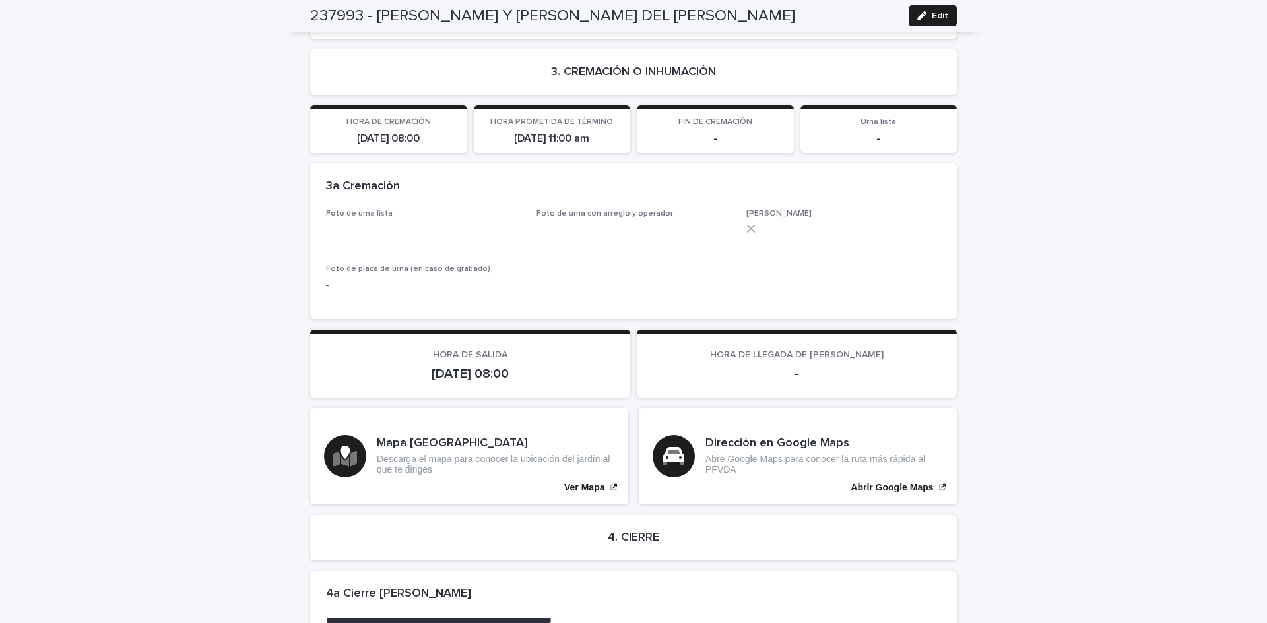
scroll to position [2861, 0]
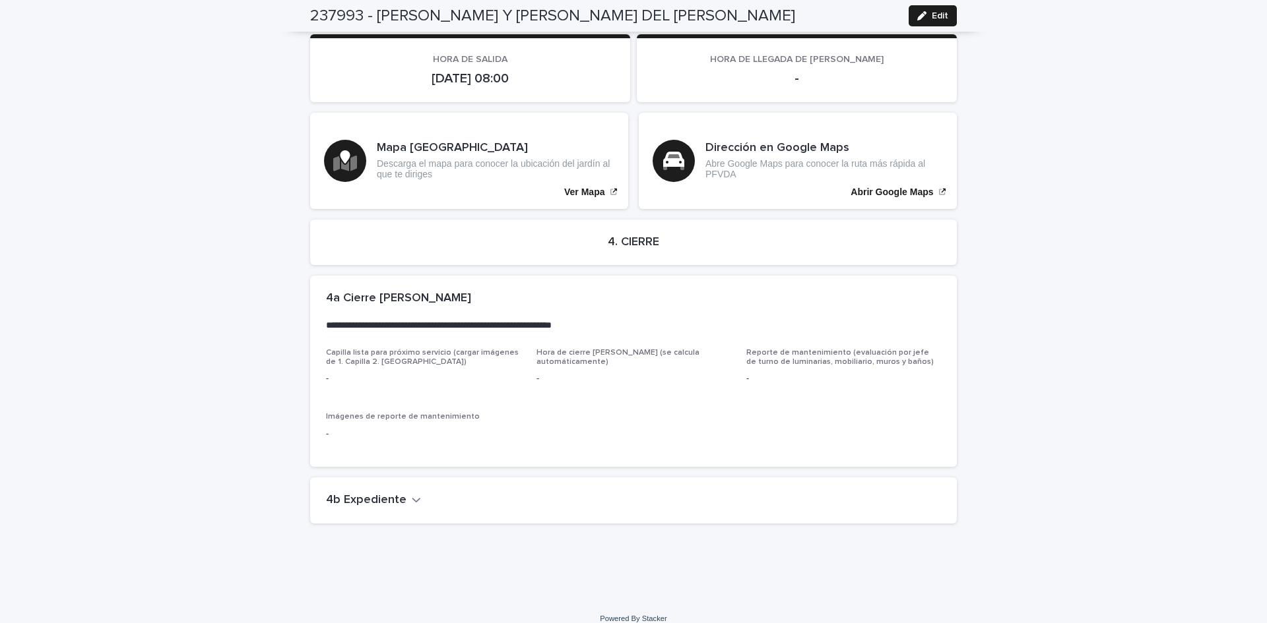
click at [412, 494] on icon "button" at bounding box center [416, 500] width 9 height 12
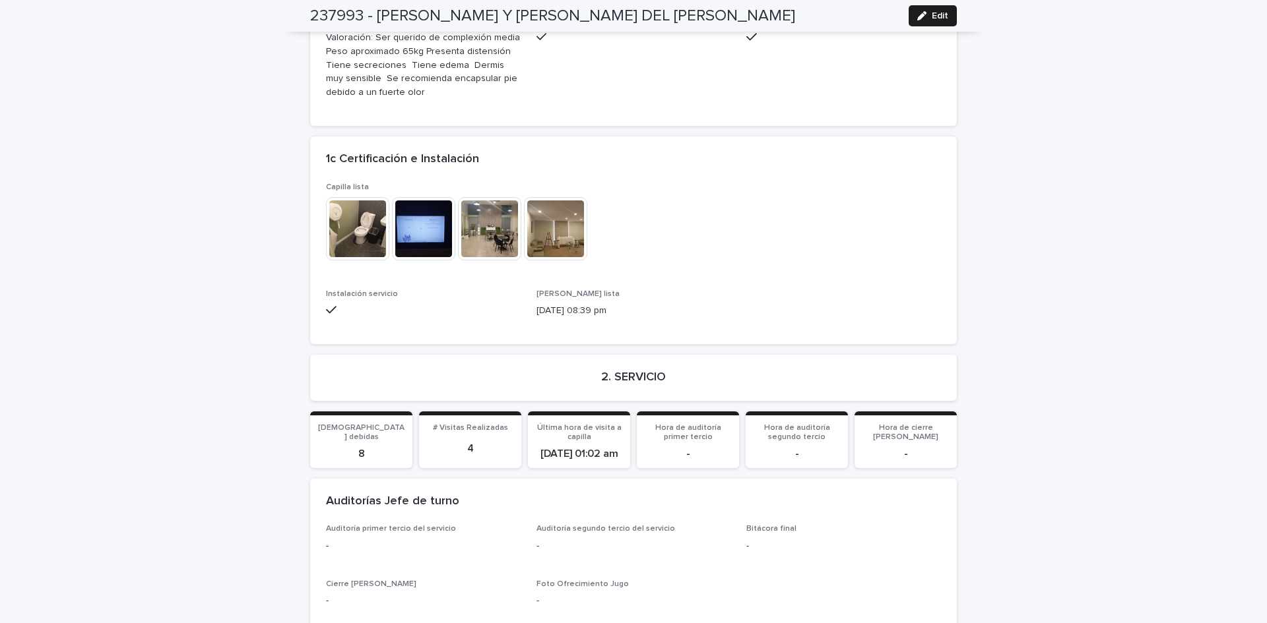
scroll to position [0, 0]
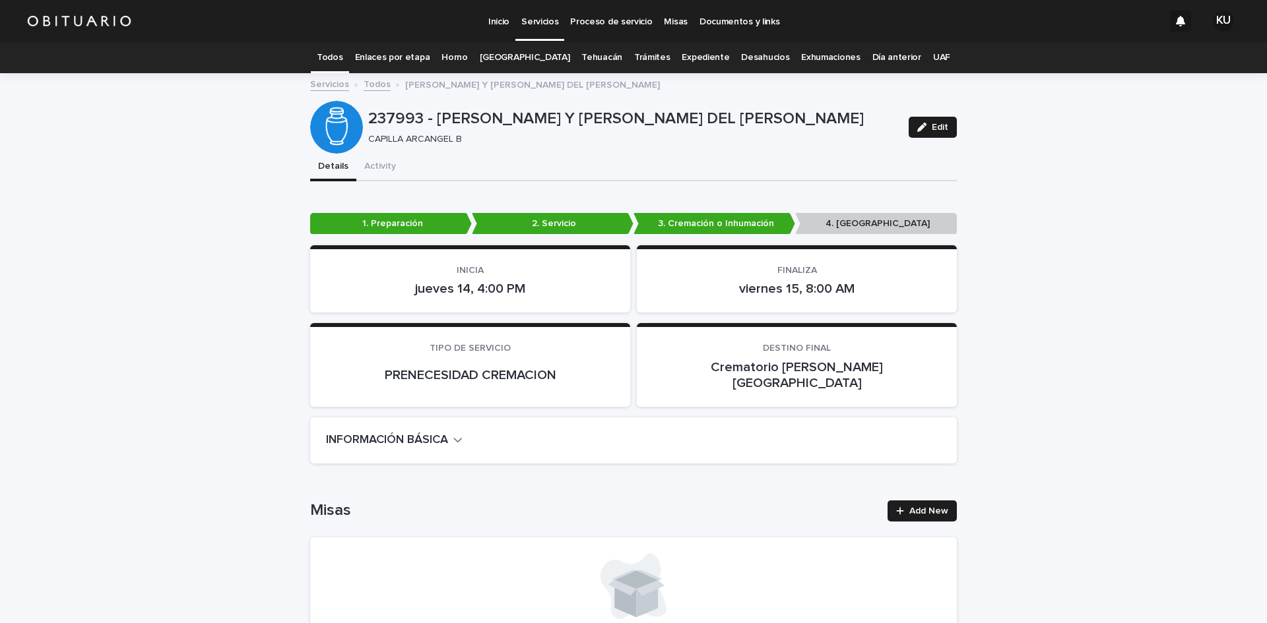
click at [342, 60] on link "Todos" at bounding box center [330, 57] width 26 height 31
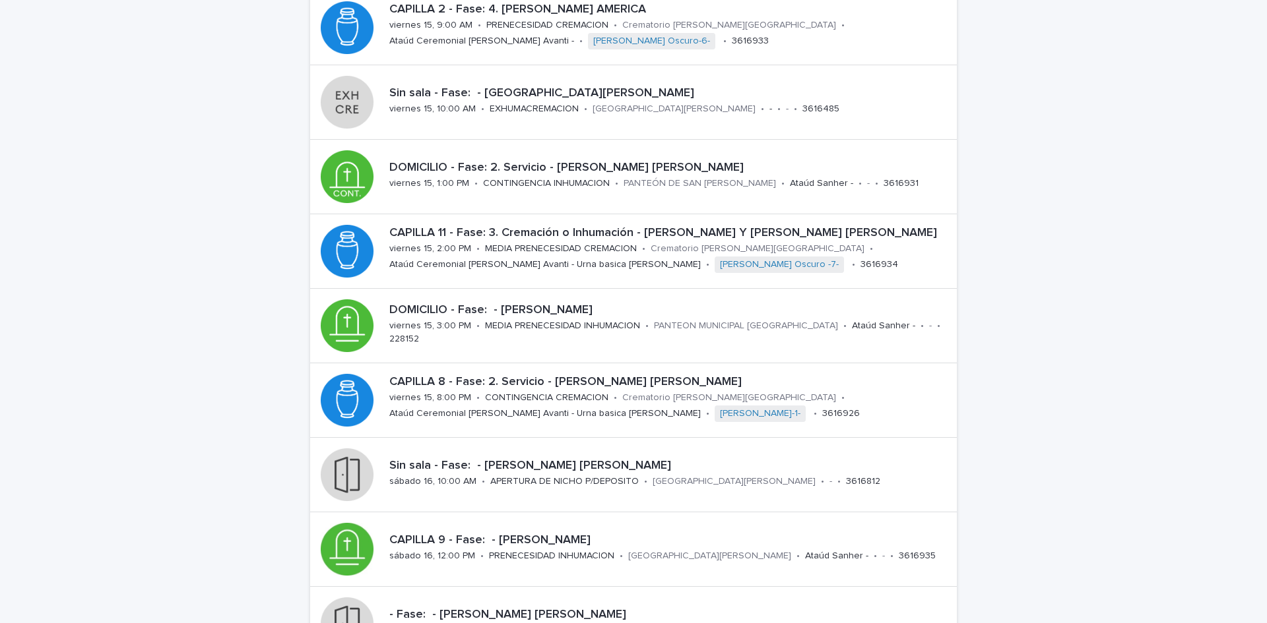
scroll to position [224, 0]
click at [584, 530] on div "CAPILLA 9 - Fase: - [PERSON_NAME]" at bounding box center [670, 538] width 562 height 17
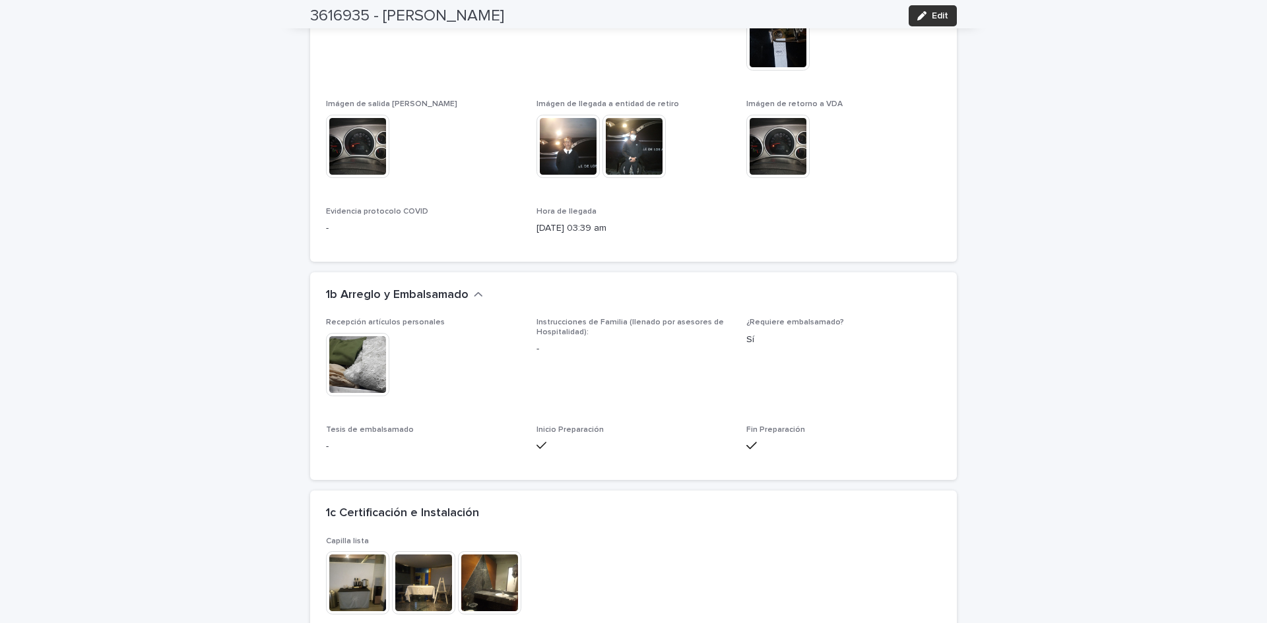
scroll to position [3124, 0]
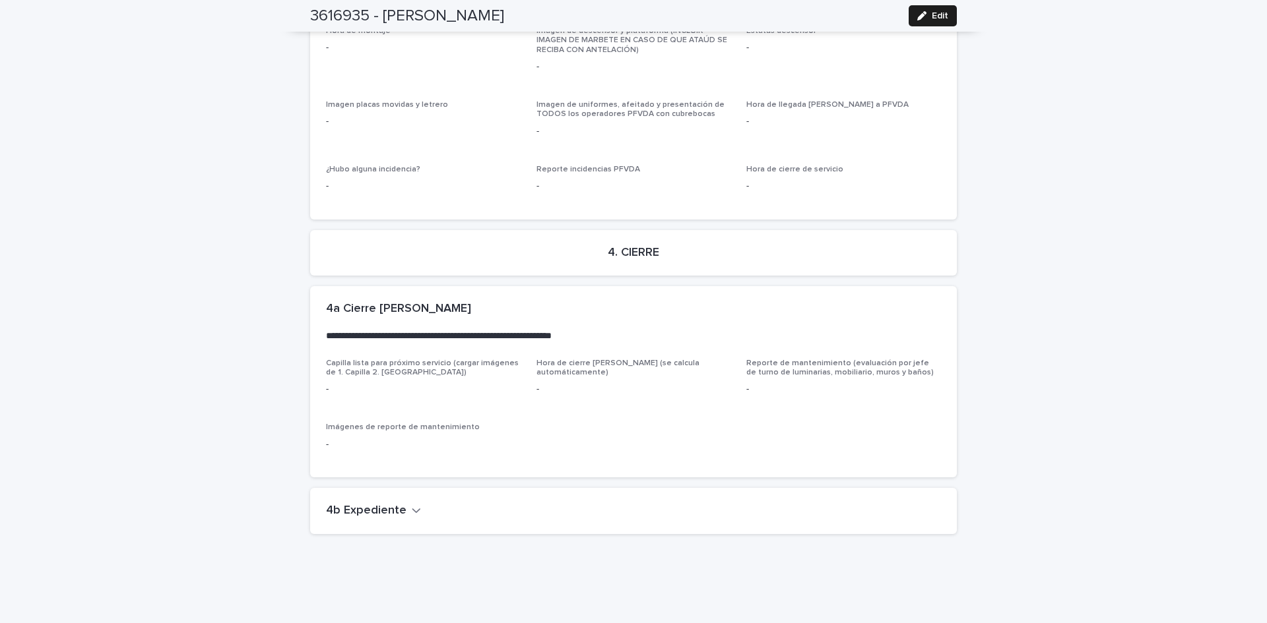
click at [412, 505] on icon "button" at bounding box center [416, 511] width 9 height 12
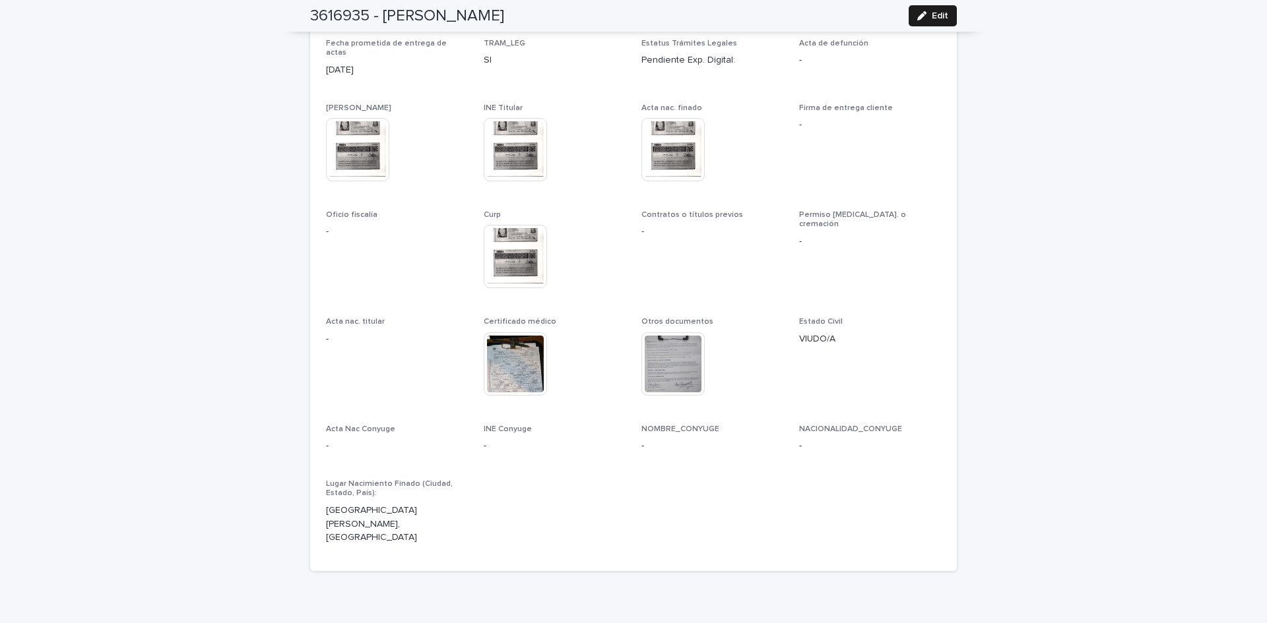
scroll to position [0, 0]
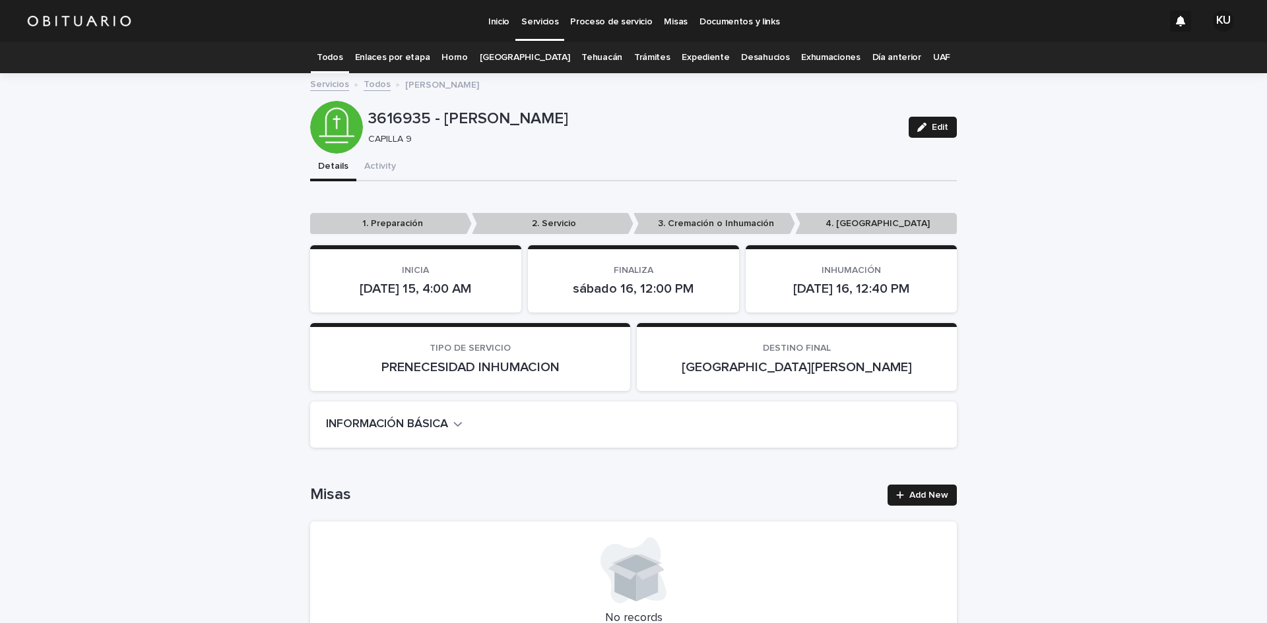
click at [342, 54] on link "Todos" at bounding box center [330, 57] width 26 height 31
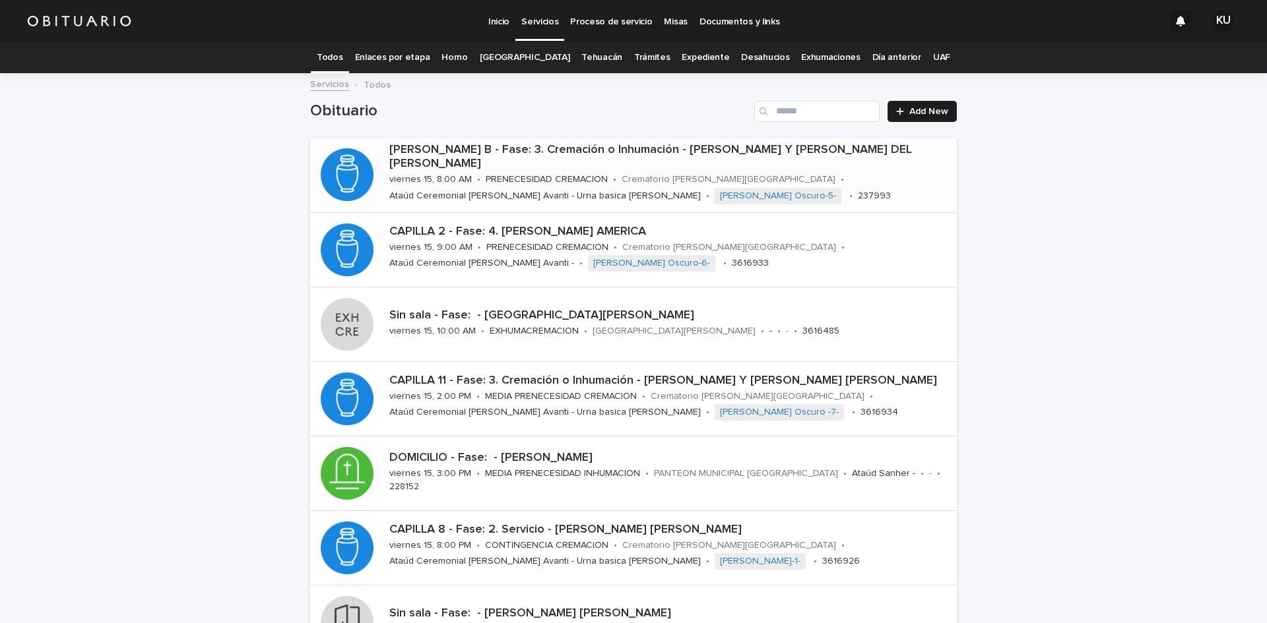
click at [786, 148] on div "[PERSON_NAME] B - Fase: 3. Cremación o Inhumación - [PERSON_NAME] Y [PERSON_NAM…" at bounding box center [670, 156] width 562 height 31
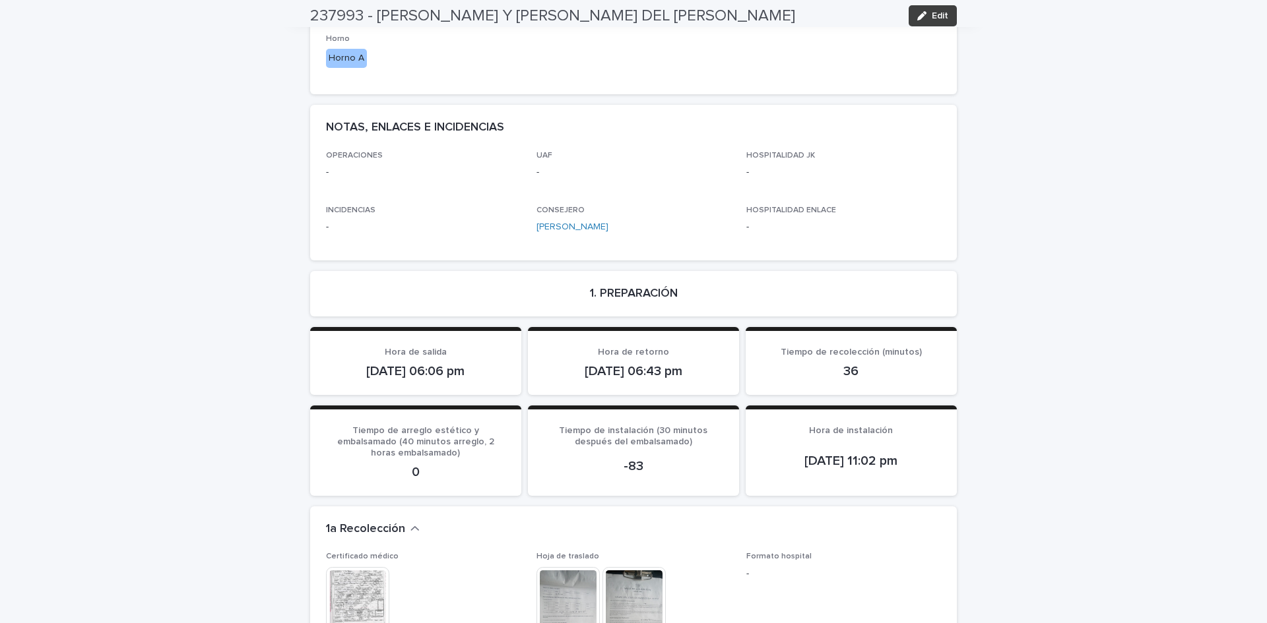
scroll to position [2861, 0]
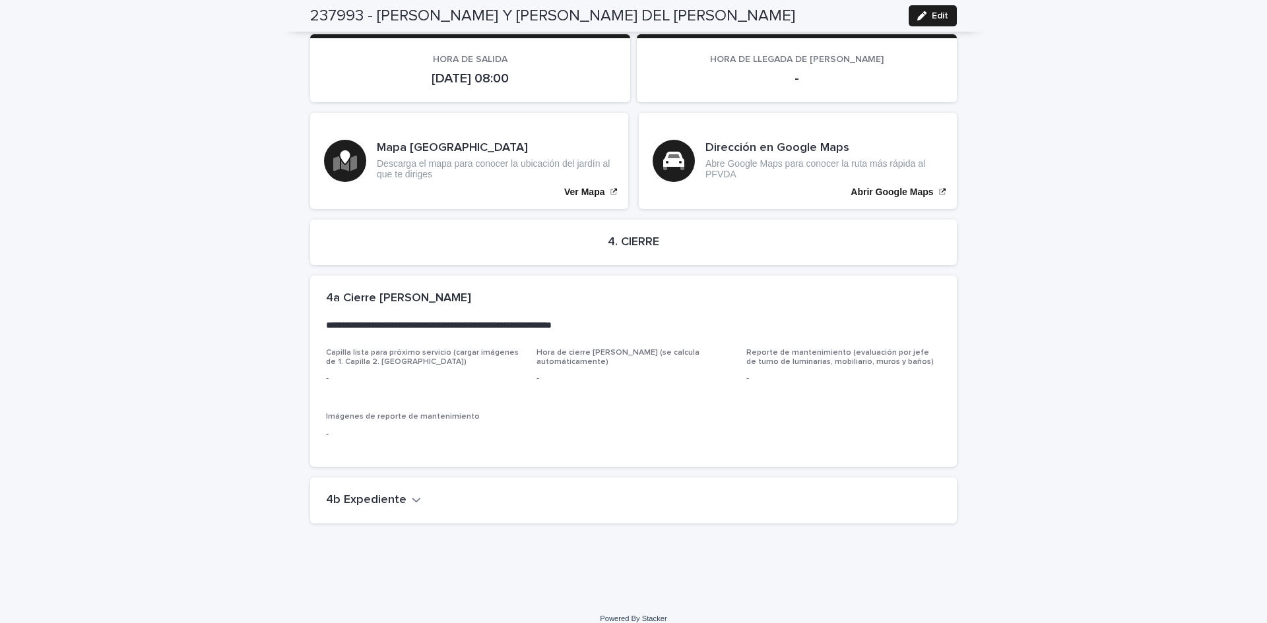
click at [401, 493] on button "4b Expediente" at bounding box center [373, 500] width 95 height 15
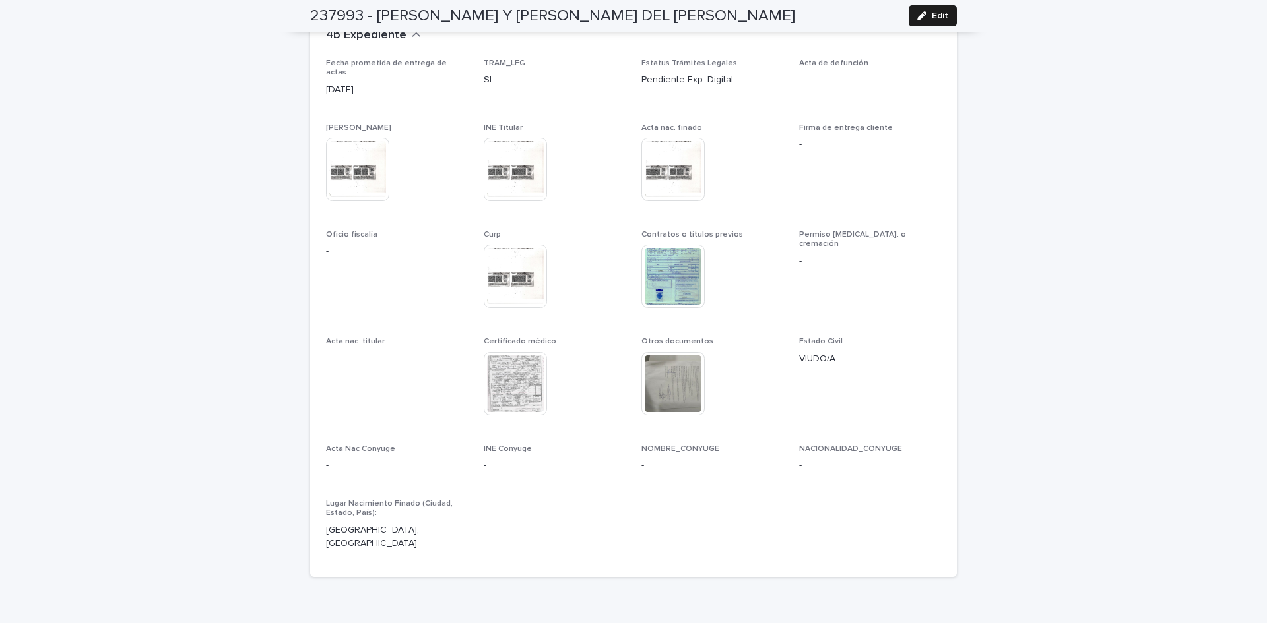
scroll to position [3357, 0]
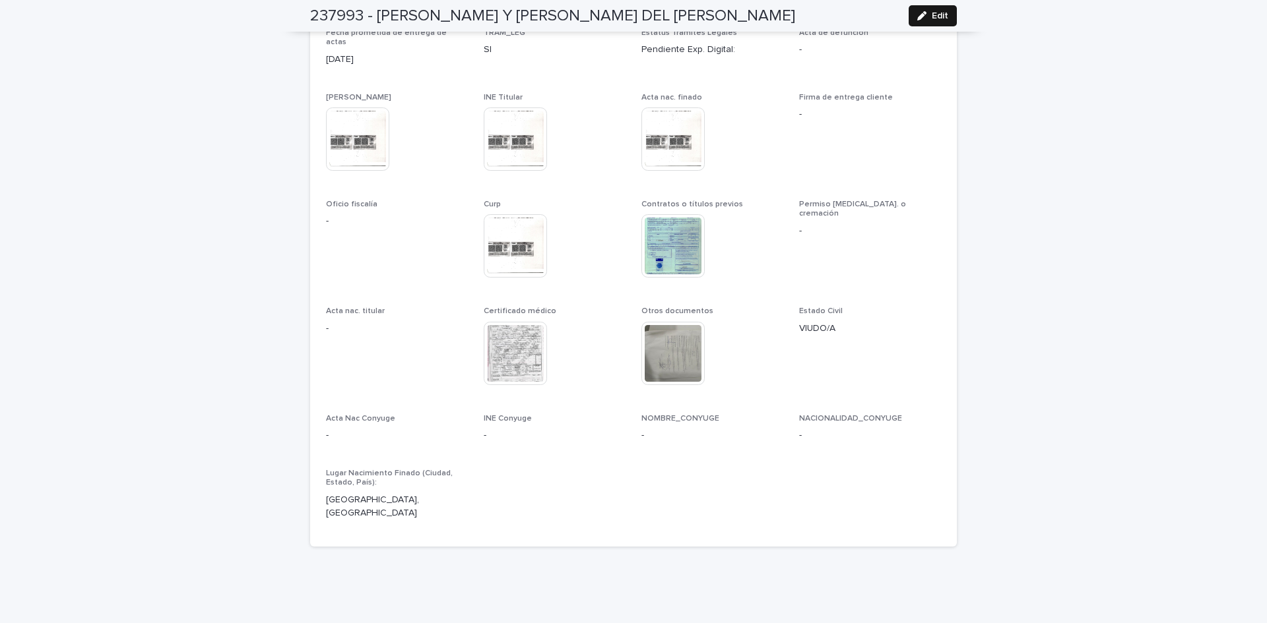
click at [935, 15] on span "Edit" at bounding box center [939, 15] width 16 height 9
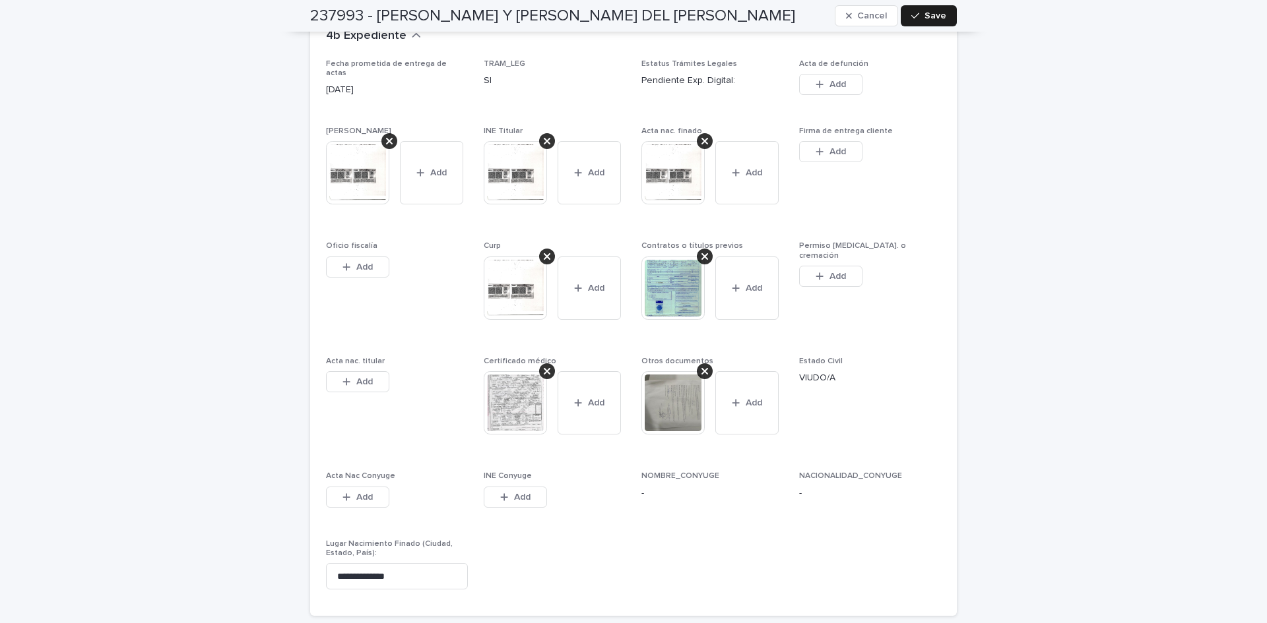
scroll to position [3693, 0]
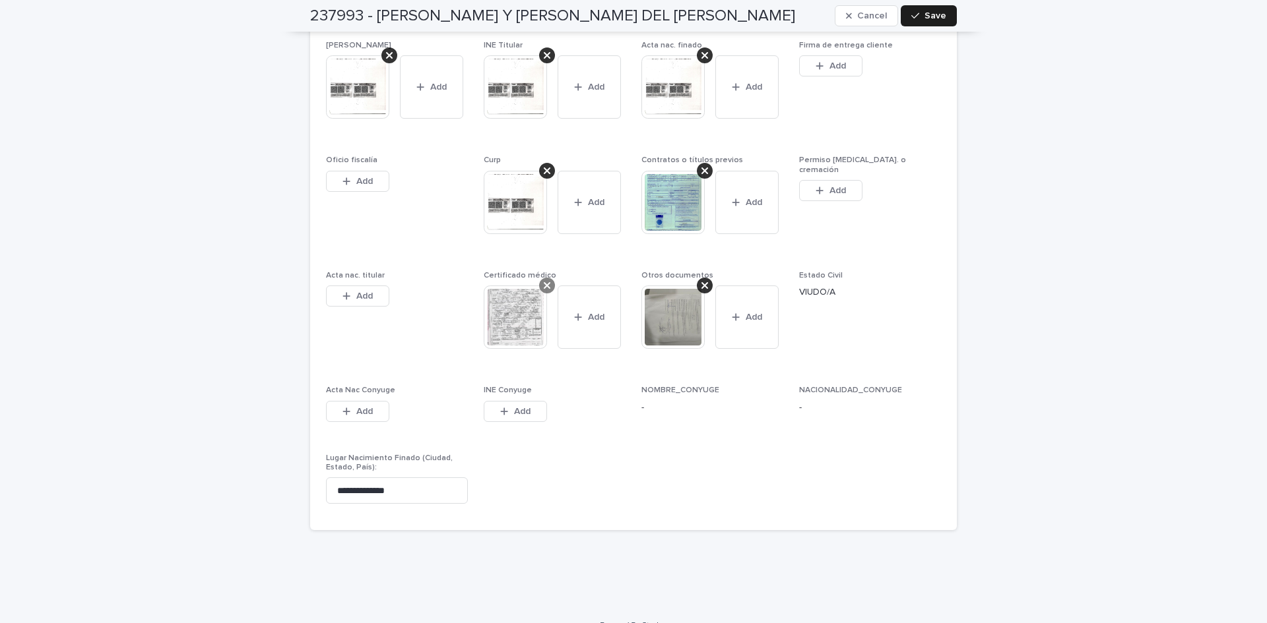
click at [544, 282] on icon at bounding box center [547, 285] width 7 height 7
click at [522, 292] on span "Add" at bounding box center [522, 296] width 16 height 9
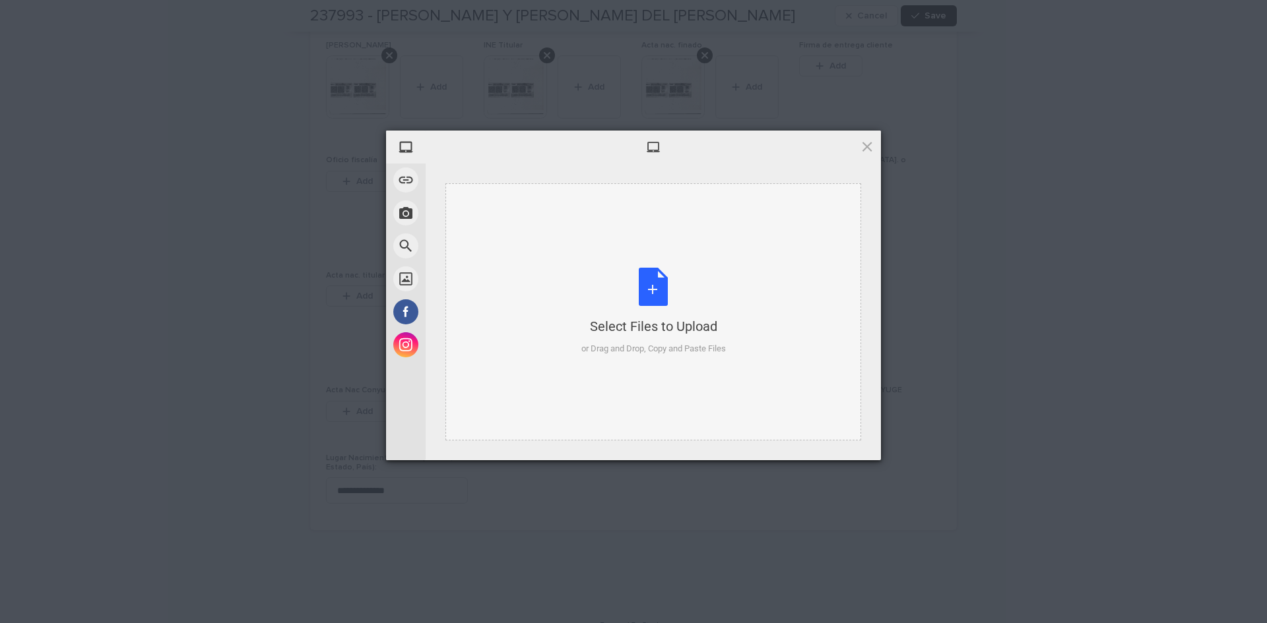
click at [650, 285] on div "Select Files to Upload or Drag and Drop, Copy and Paste Files" at bounding box center [653, 312] width 144 height 88
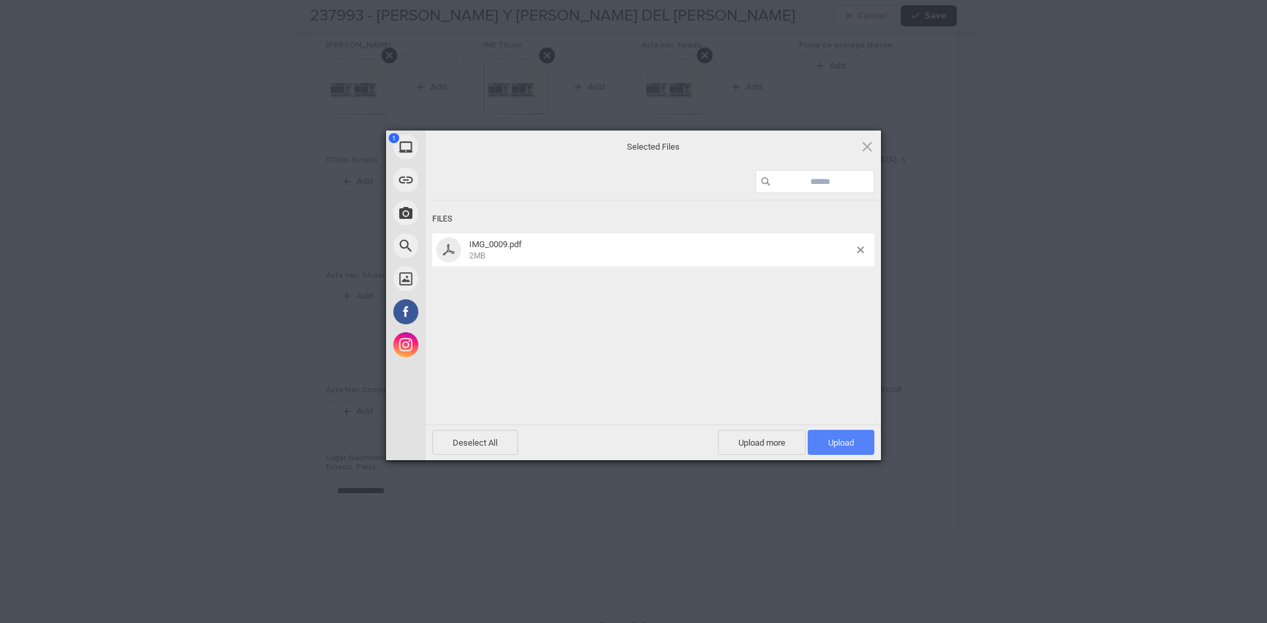
click at [837, 441] on span "Upload 1" at bounding box center [841, 443] width 26 height 10
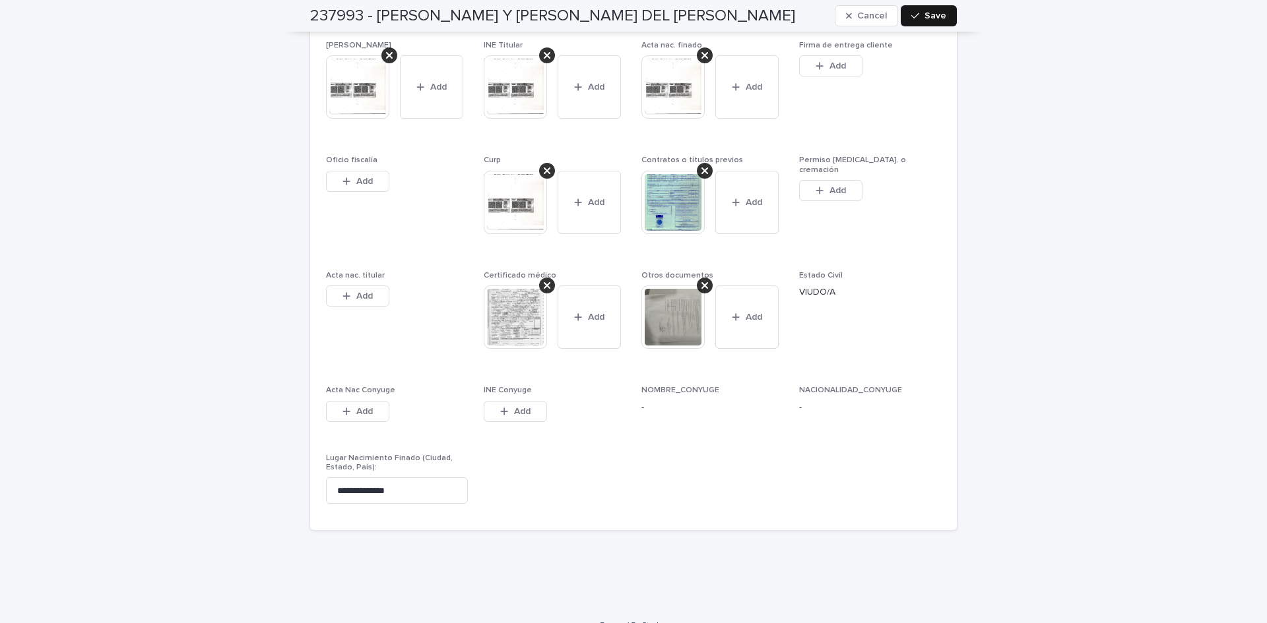
click at [916, 17] on div "button" at bounding box center [917, 15] width 13 height 9
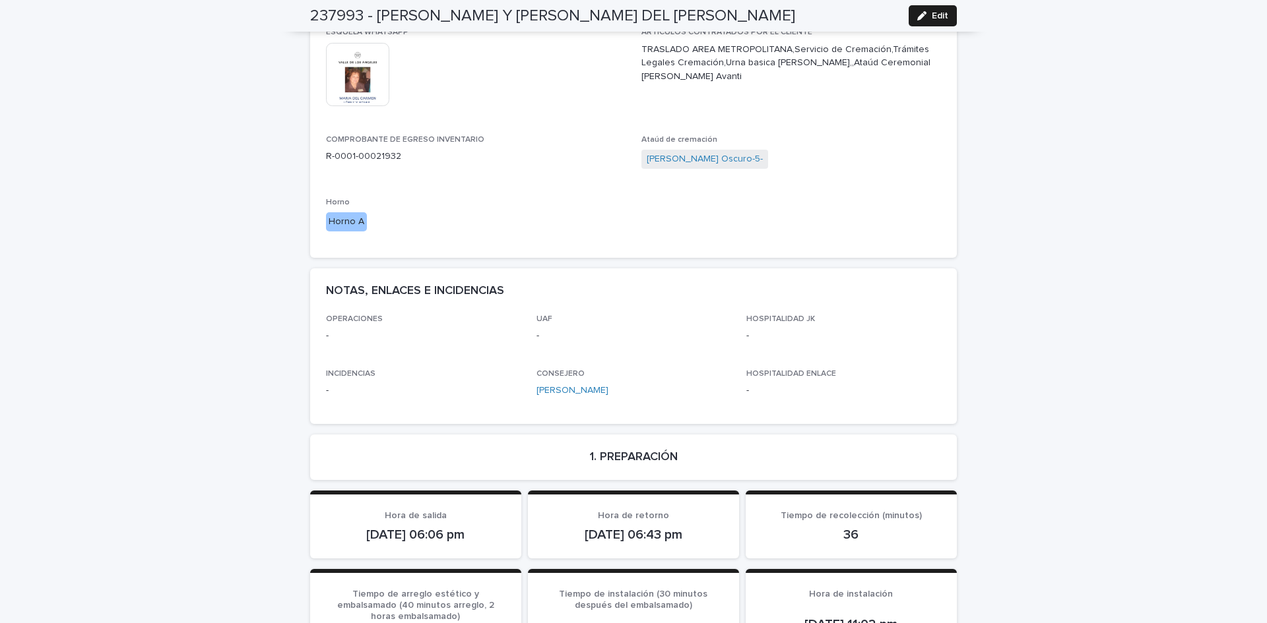
scroll to position [0, 0]
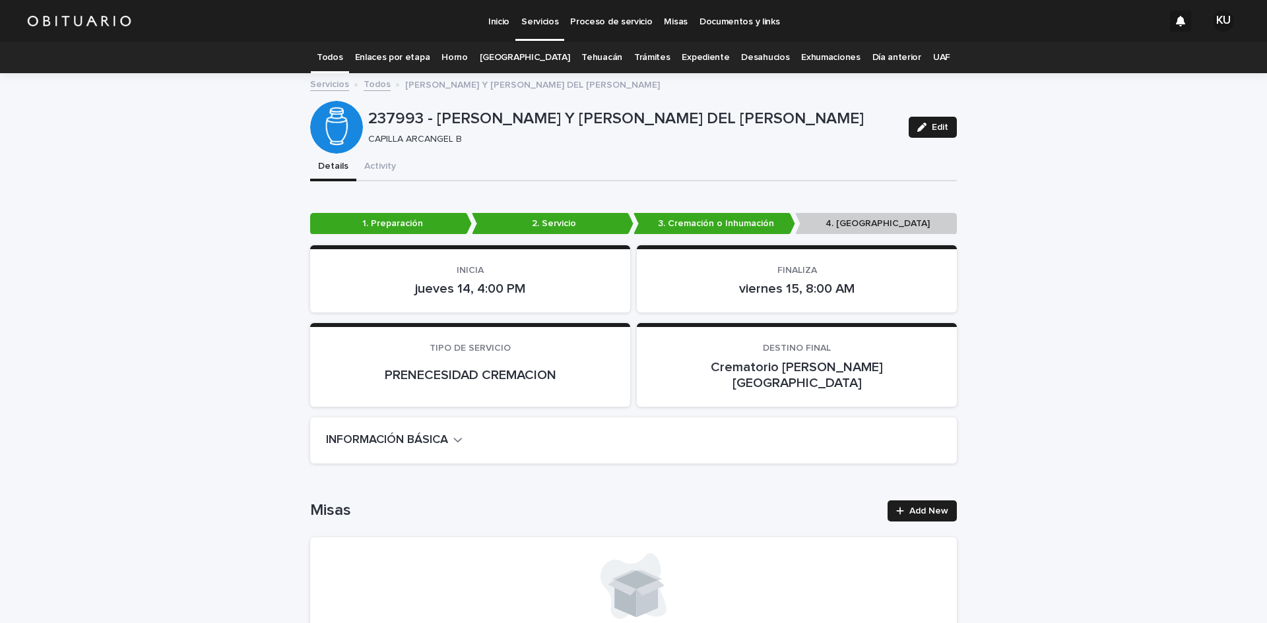
click at [342, 57] on link "Todos" at bounding box center [330, 57] width 26 height 31
